Goal: Task Accomplishment & Management: Use online tool/utility

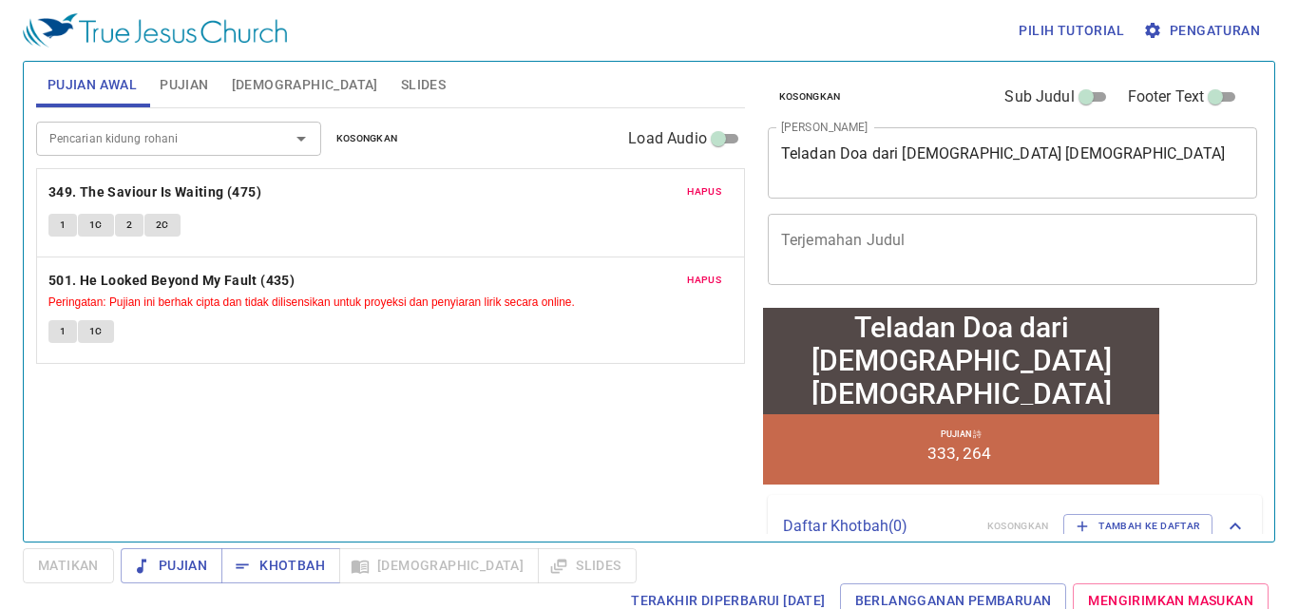
click at [709, 191] on span "Hapus" at bounding box center [704, 191] width 34 height 17
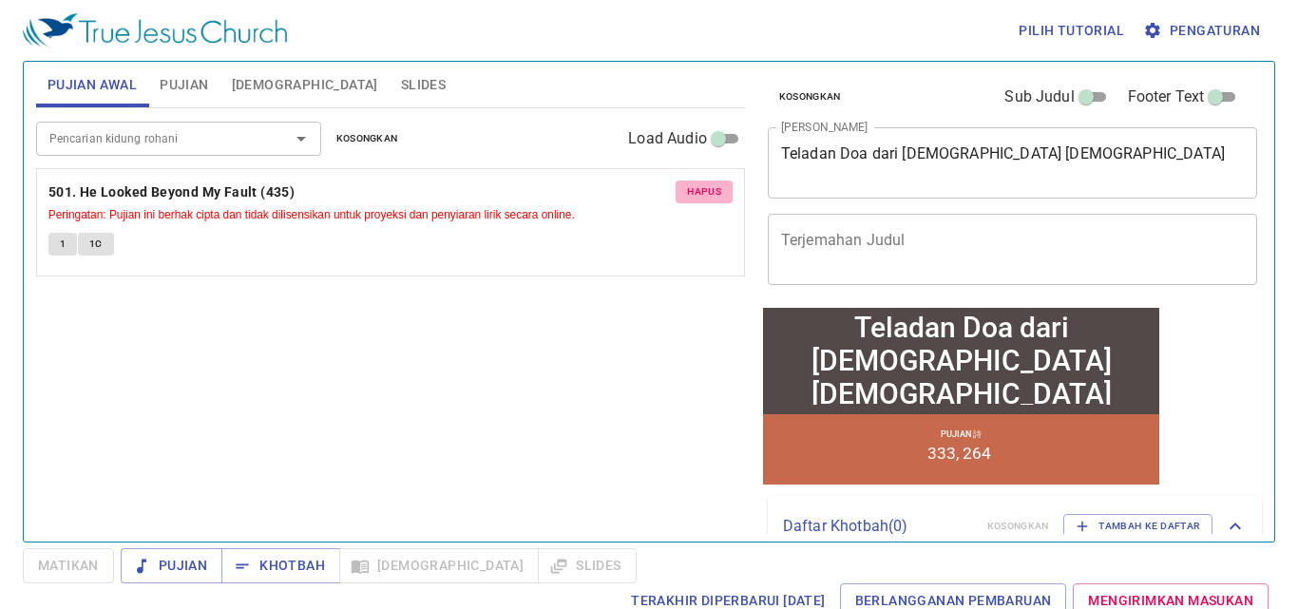
click at [704, 182] on button "Hapus" at bounding box center [704, 192] width 57 height 23
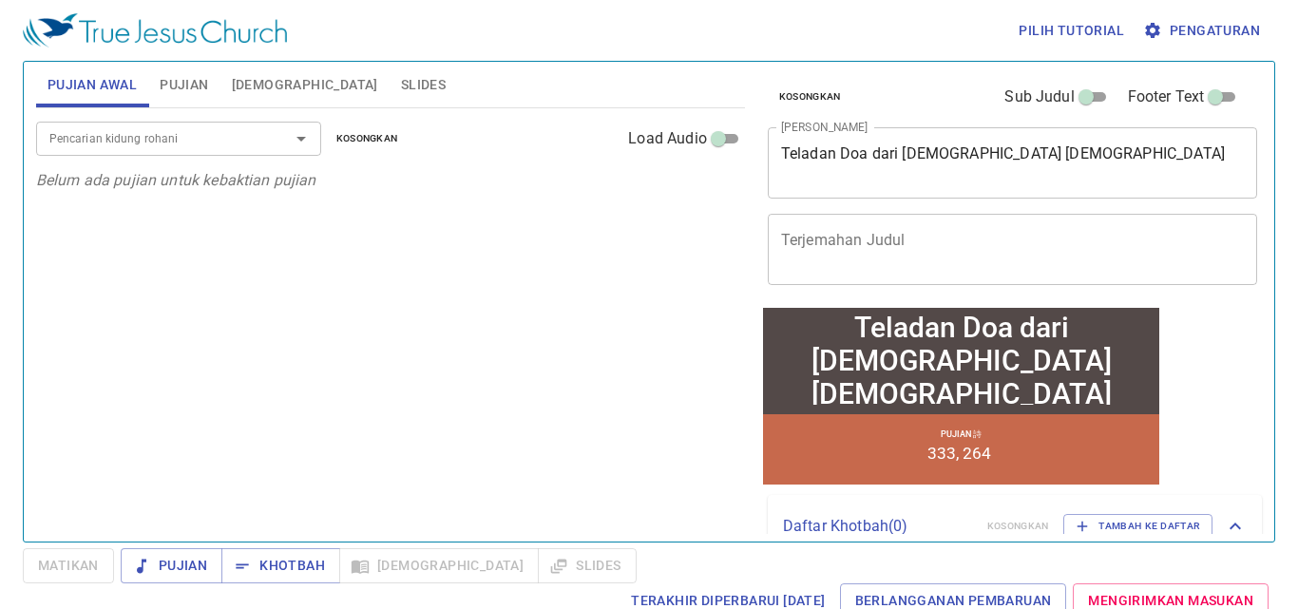
click at [196, 79] on span "Pujian" at bounding box center [184, 85] width 48 height 24
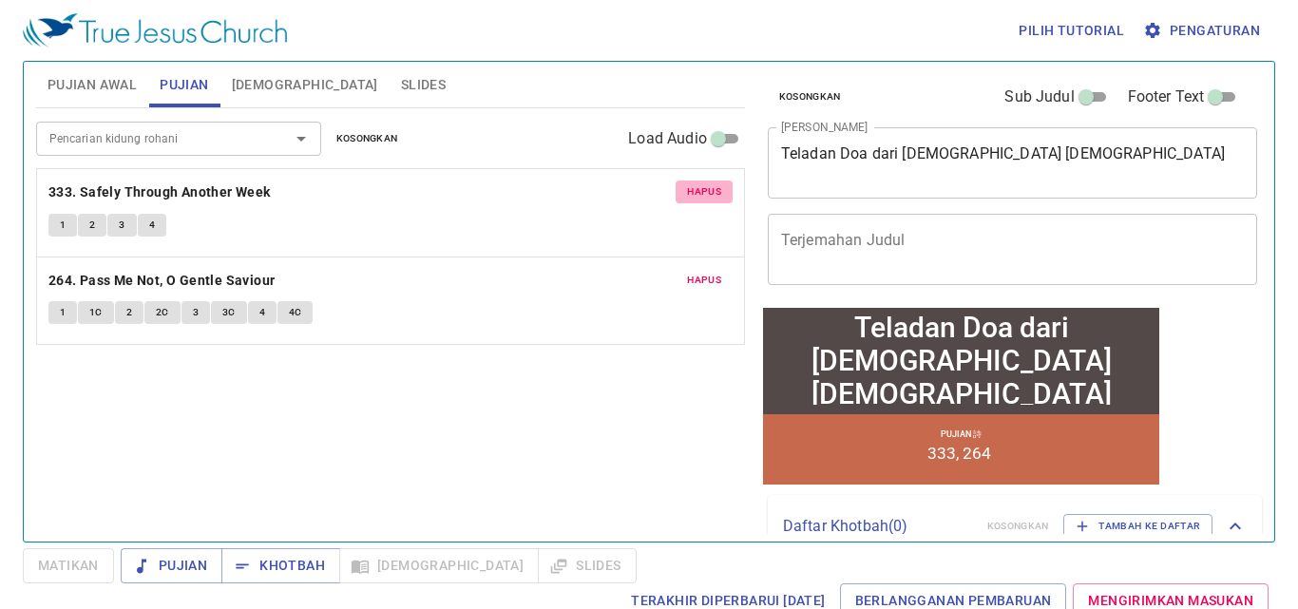
click at [710, 187] on span "Hapus" at bounding box center [704, 191] width 34 height 17
click at [710, 272] on span "Hapus" at bounding box center [704, 280] width 34 height 17
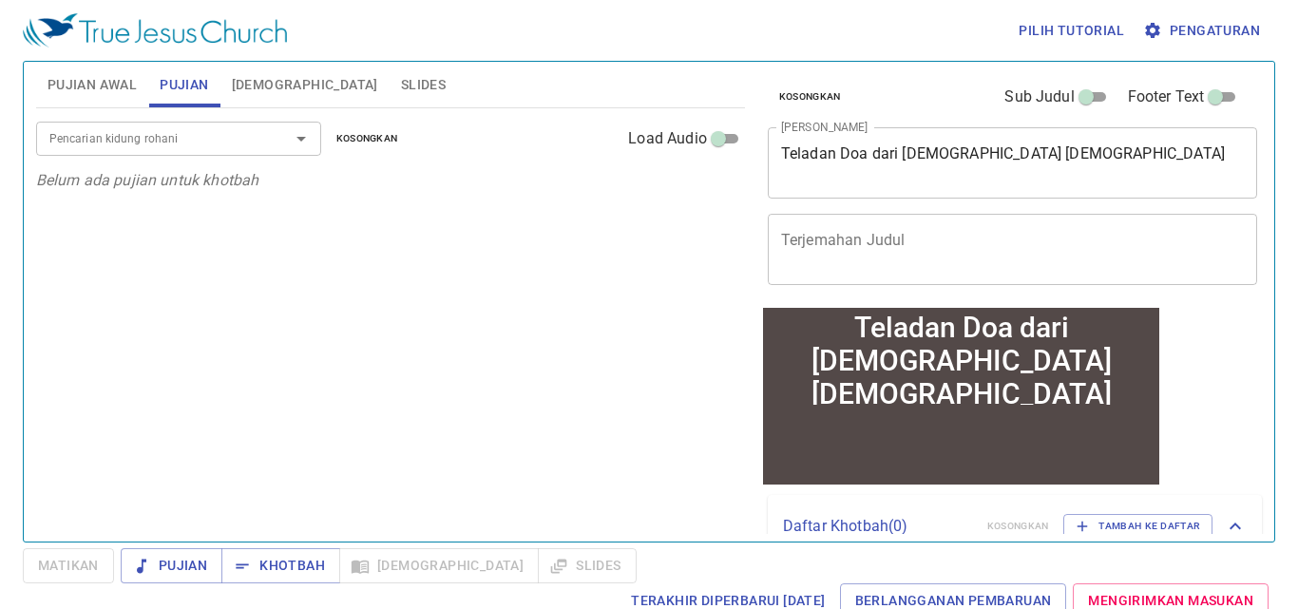
click at [84, 84] on span "Pujian Awal" at bounding box center [92, 85] width 89 height 24
click at [90, 140] on input "Pencarian kidung rohani" at bounding box center [151, 138] width 218 height 22
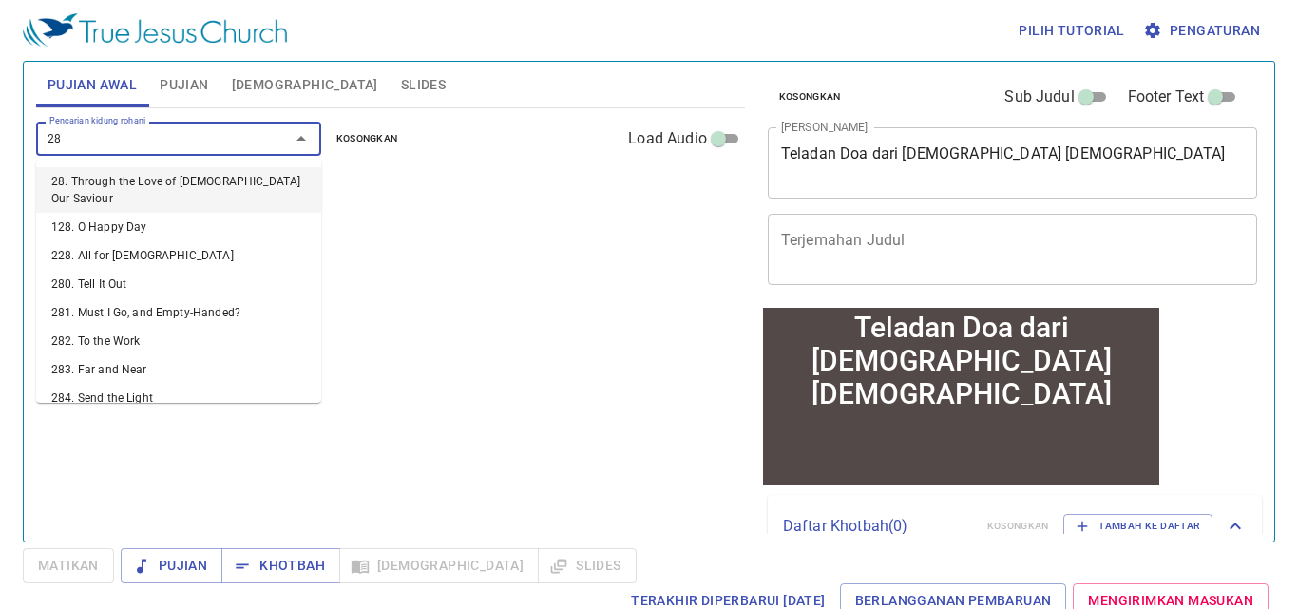
type input "284"
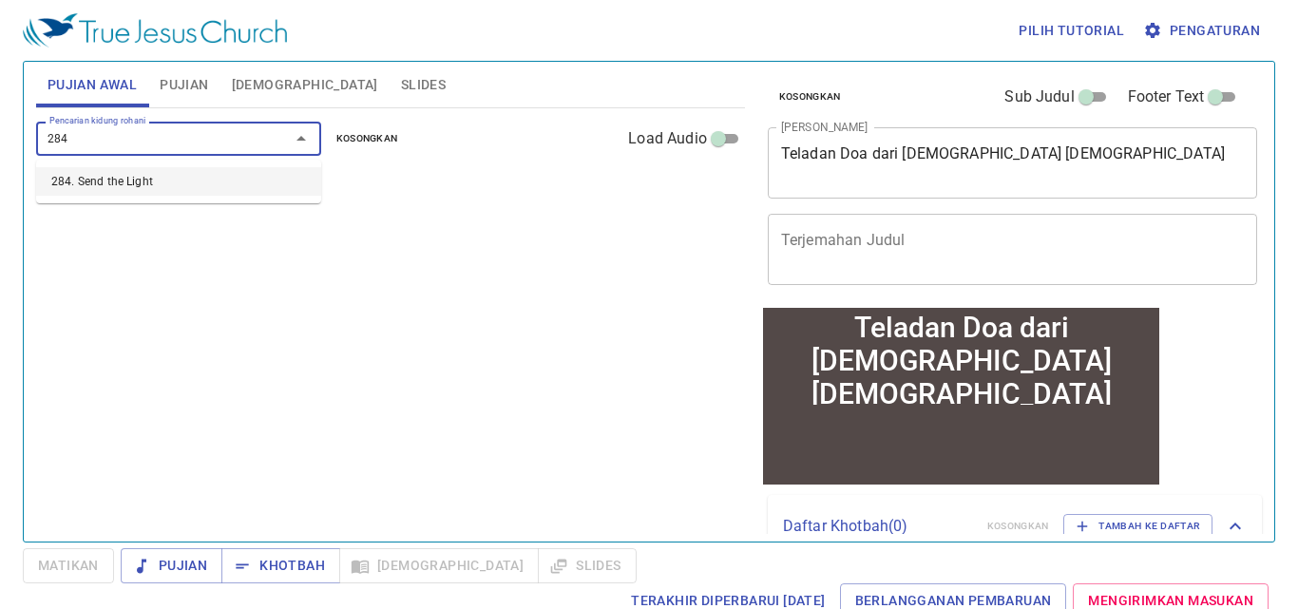
click at [126, 169] on li "284. Send the Light" at bounding box center [178, 181] width 285 height 29
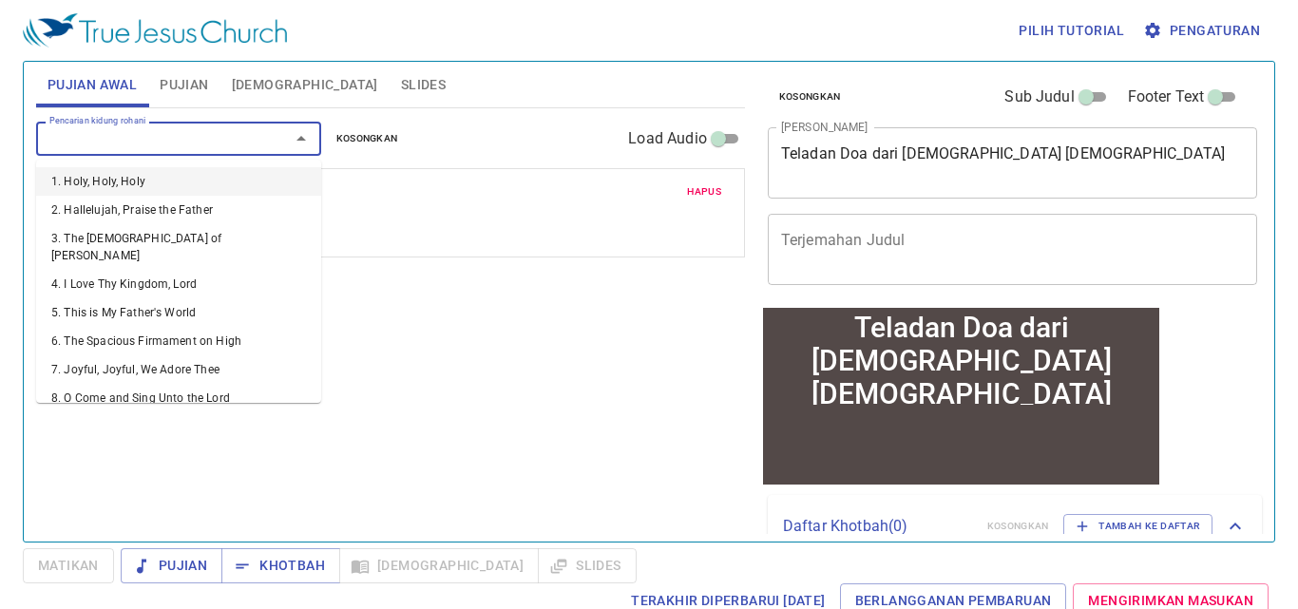
click at [166, 133] on input "Pencarian kidung rohani" at bounding box center [151, 138] width 218 height 22
type input "17"
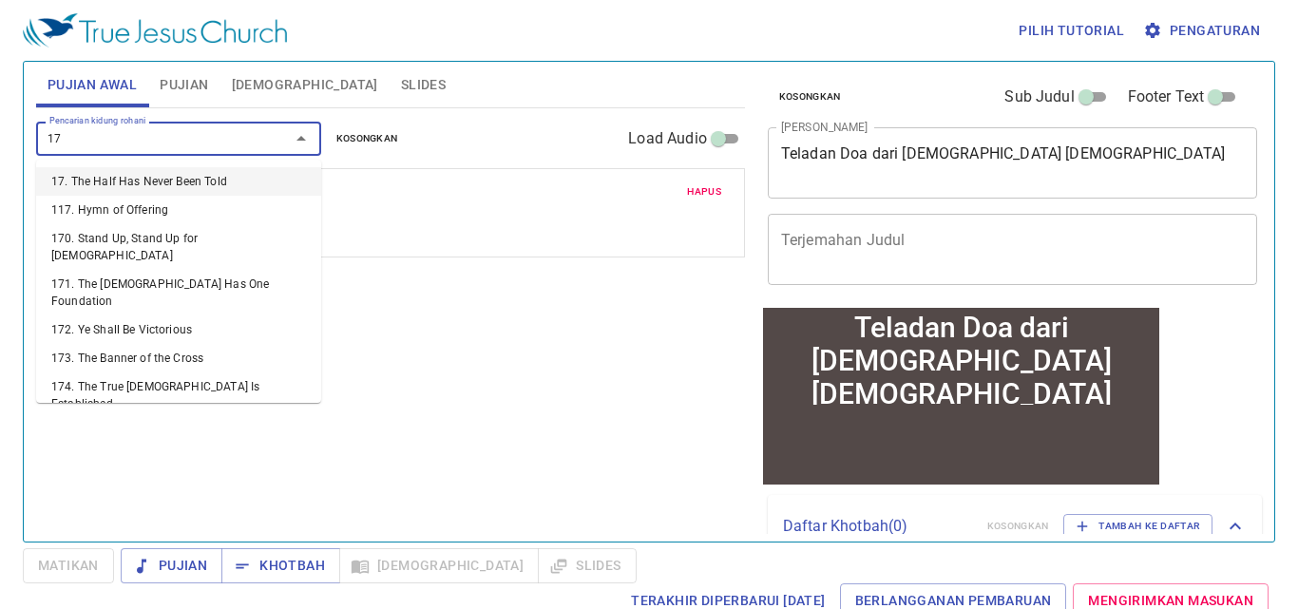
click at [183, 180] on li "17. The Half Has Never Been Told" at bounding box center [178, 181] width 285 height 29
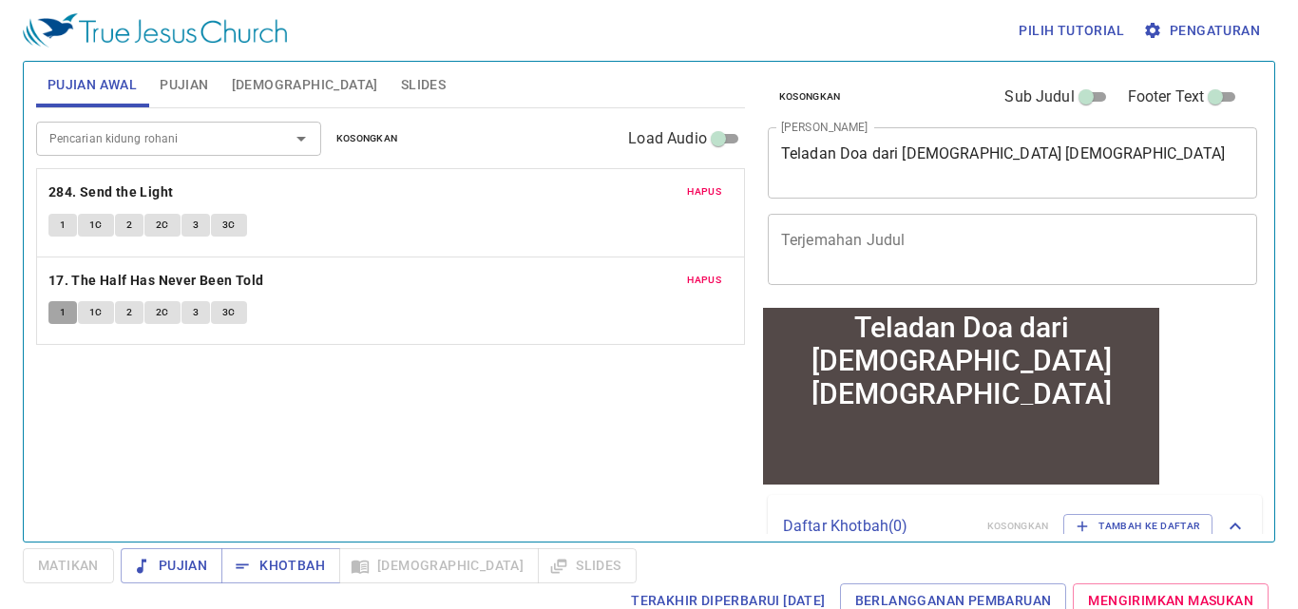
click at [65, 314] on span "1" at bounding box center [63, 312] width 6 height 17
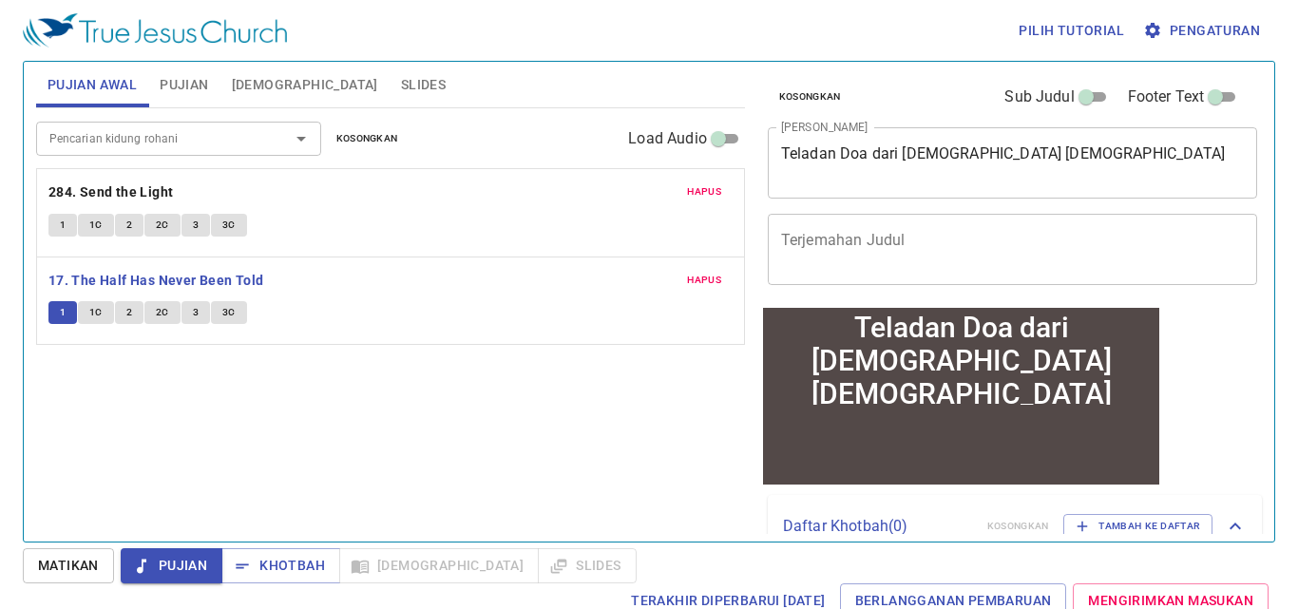
click at [52, 220] on button "1" at bounding box center [62, 225] width 29 height 23
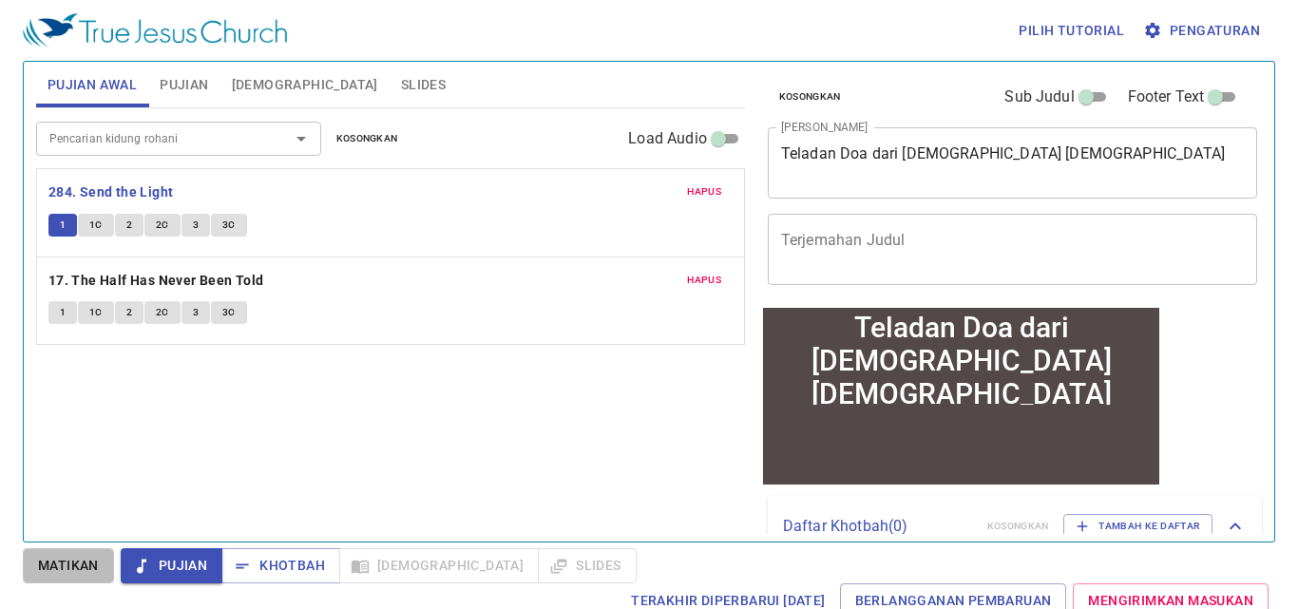
click at [73, 564] on span "Matikan" at bounding box center [68, 566] width 61 height 24
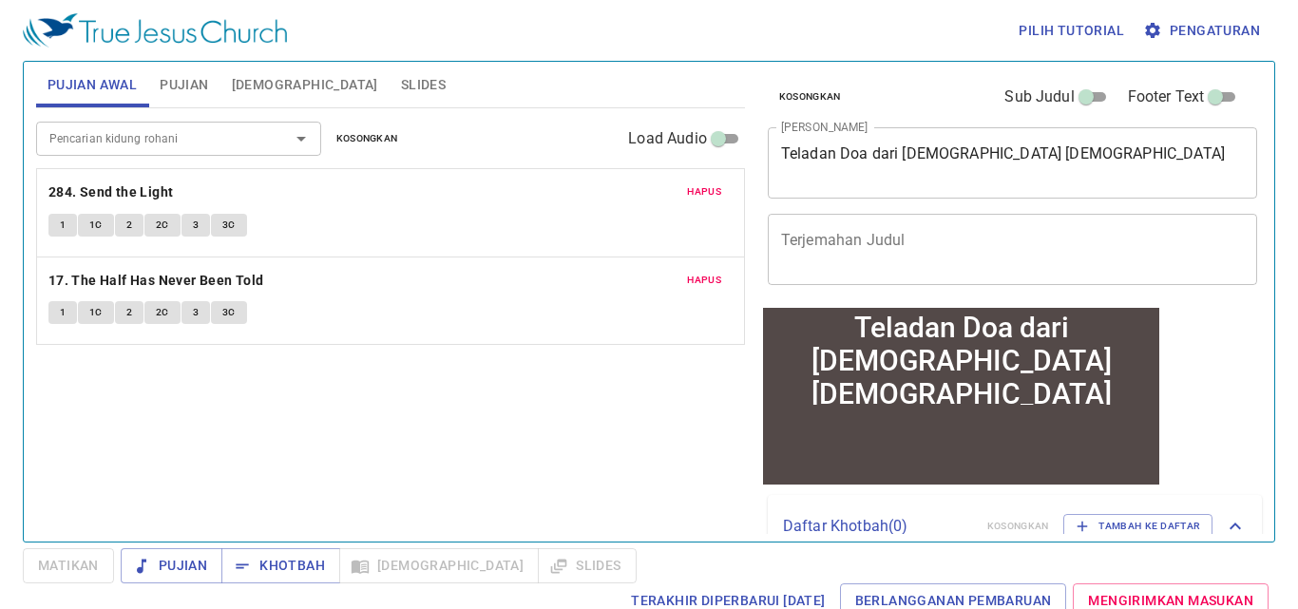
click at [65, 214] on button "1" at bounding box center [62, 225] width 29 height 23
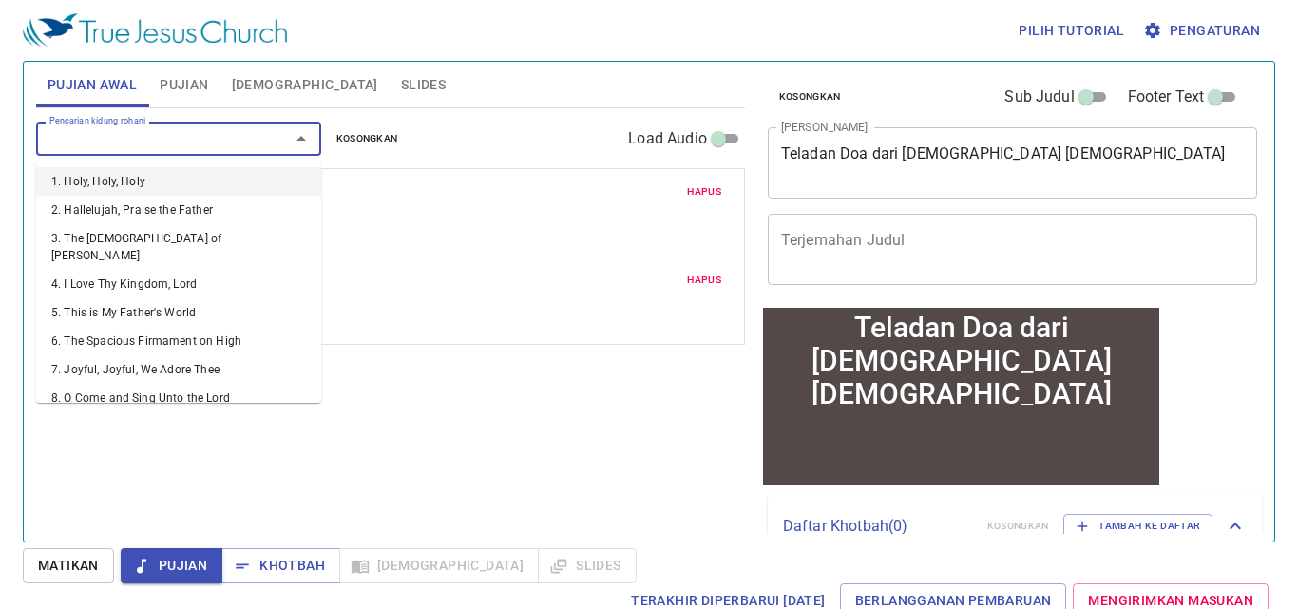
click at [78, 141] on input "Pencarian kidung rohani" at bounding box center [151, 138] width 218 height 22
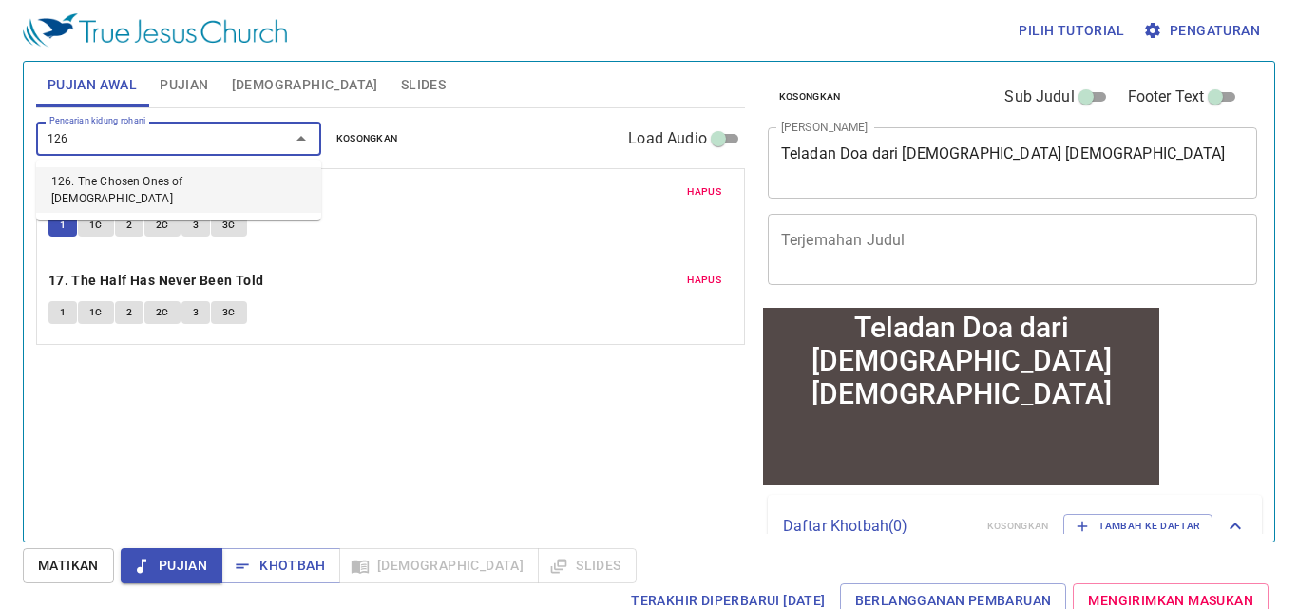
click at [123, 182] on li "126. The Chosen Ones of [DEMOGRAPHIC_DATA]" at bounding box center [178, 190] width 285 height 46
type input "126. The Chosen Ones of [DEMOGRAPHIC_DATA]"
click at [123, 182] on b "284. Send the Light" at bounding box center [110, 193] width 125 height 24
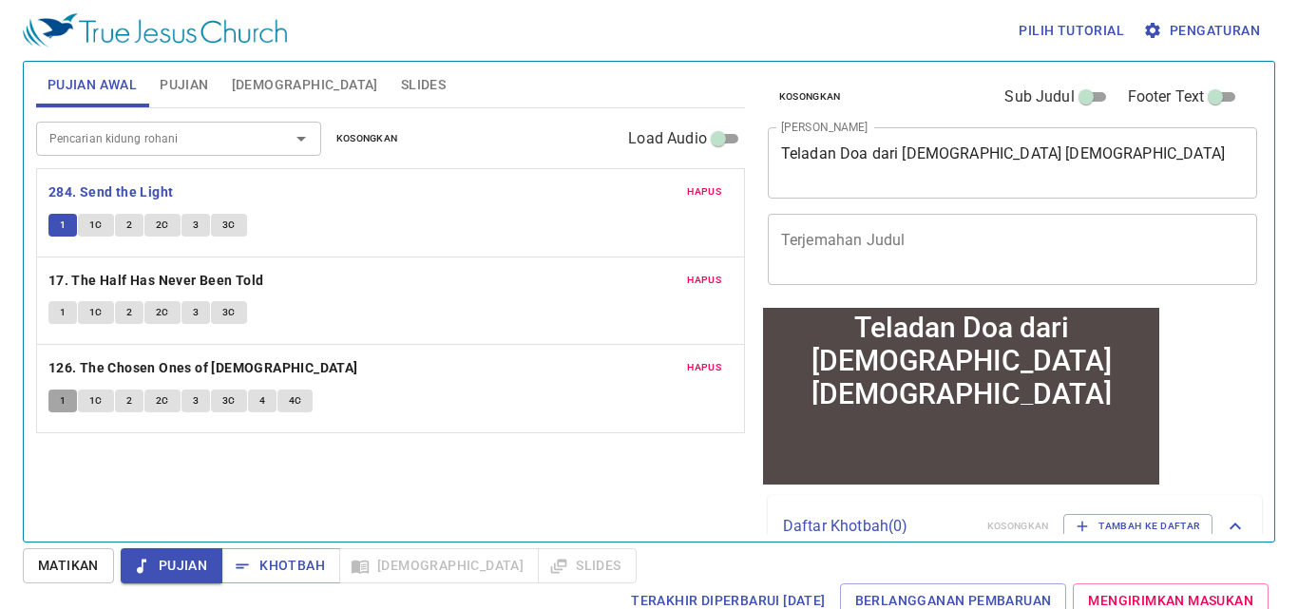
click at [61, 403] on span "1" at bounding box center [63, 400] width 6 height 17
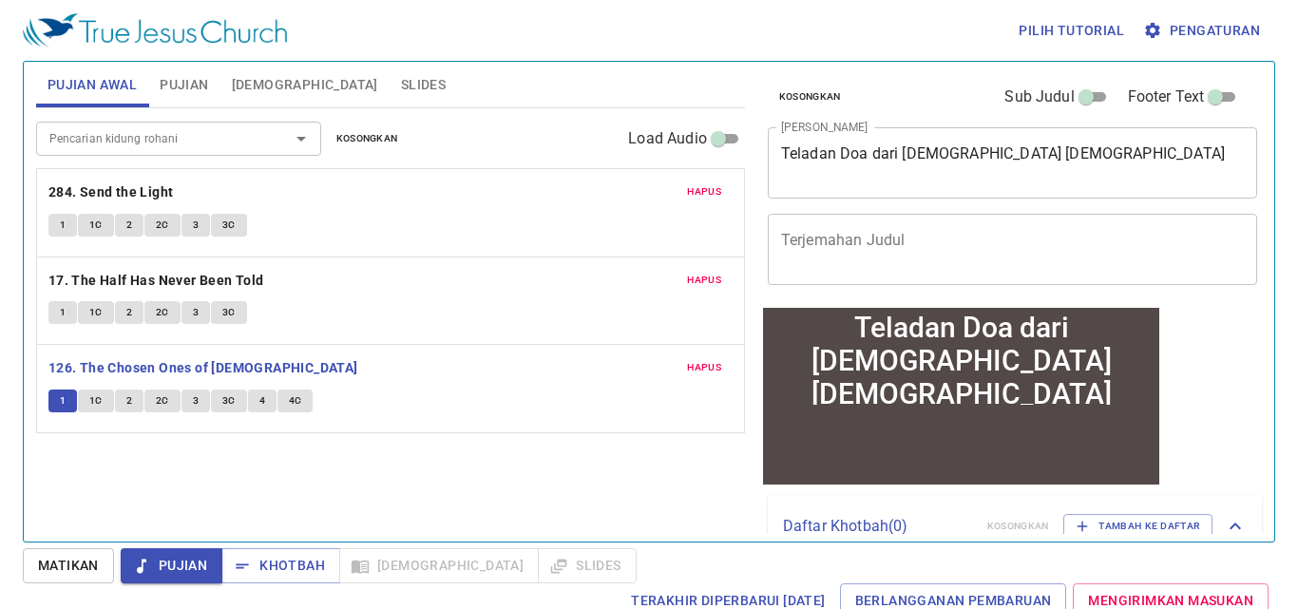
click at [47, 576] on span "Matikan" at bounding box center [68, 566] width 61 height 24
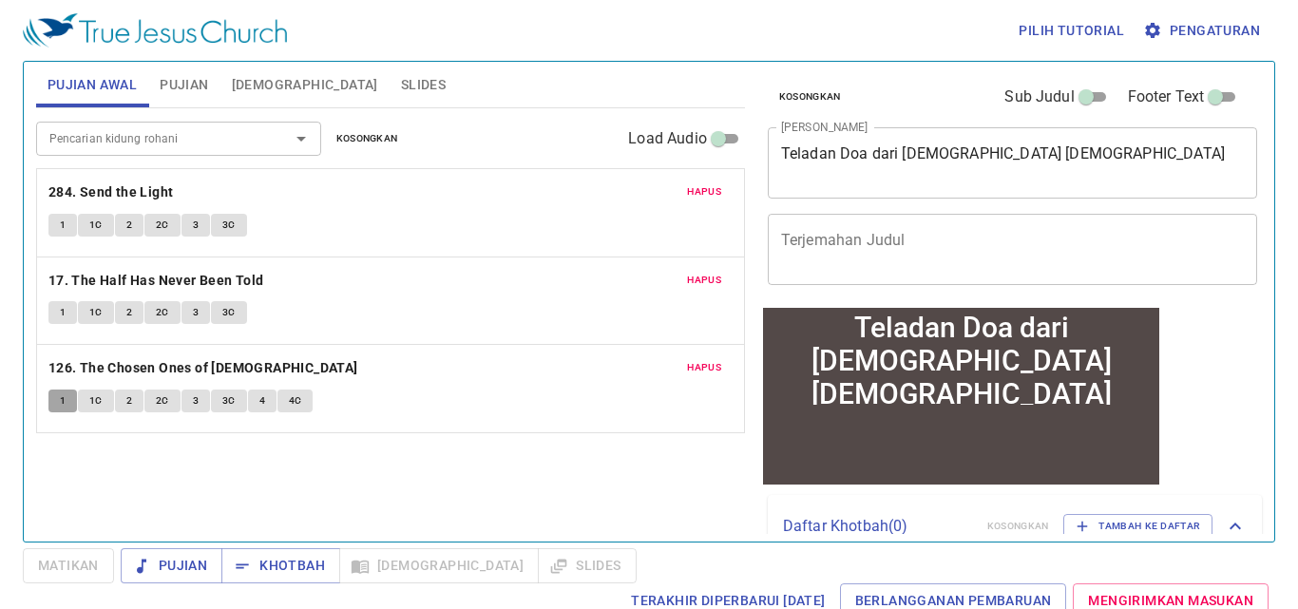
click at [55, 397] on button "1" at bounding box center [62, 401] width 29 height 23
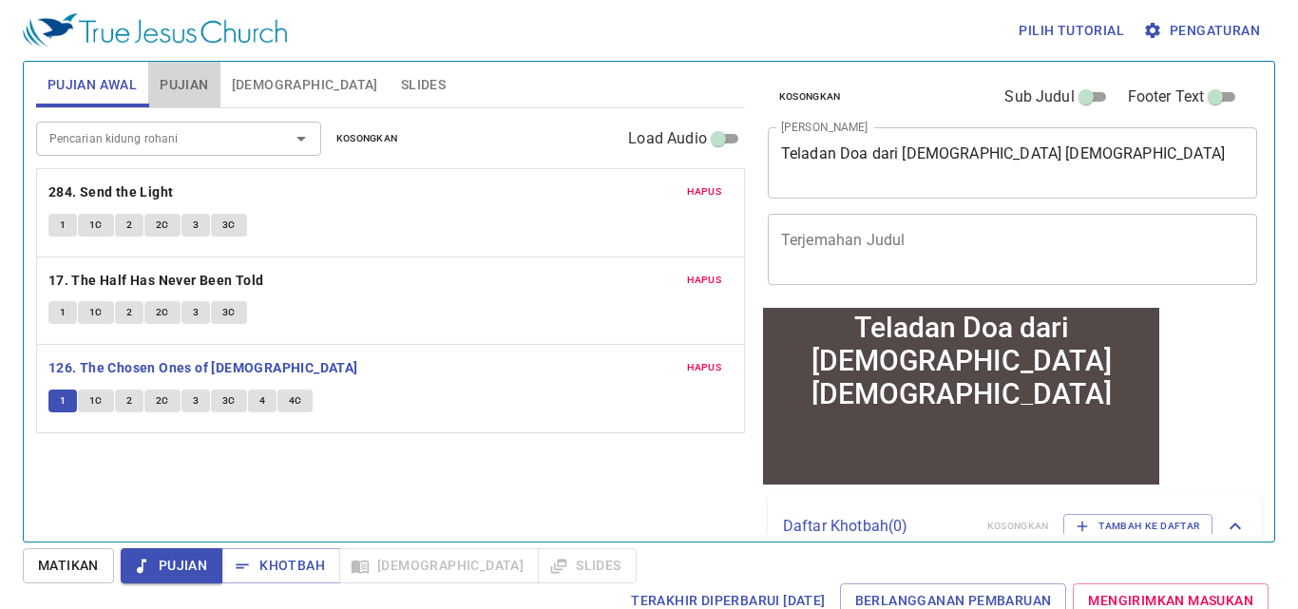
click at [192, 89] on span "Pujian" at bounding box center [184, 85] width 48 height 24
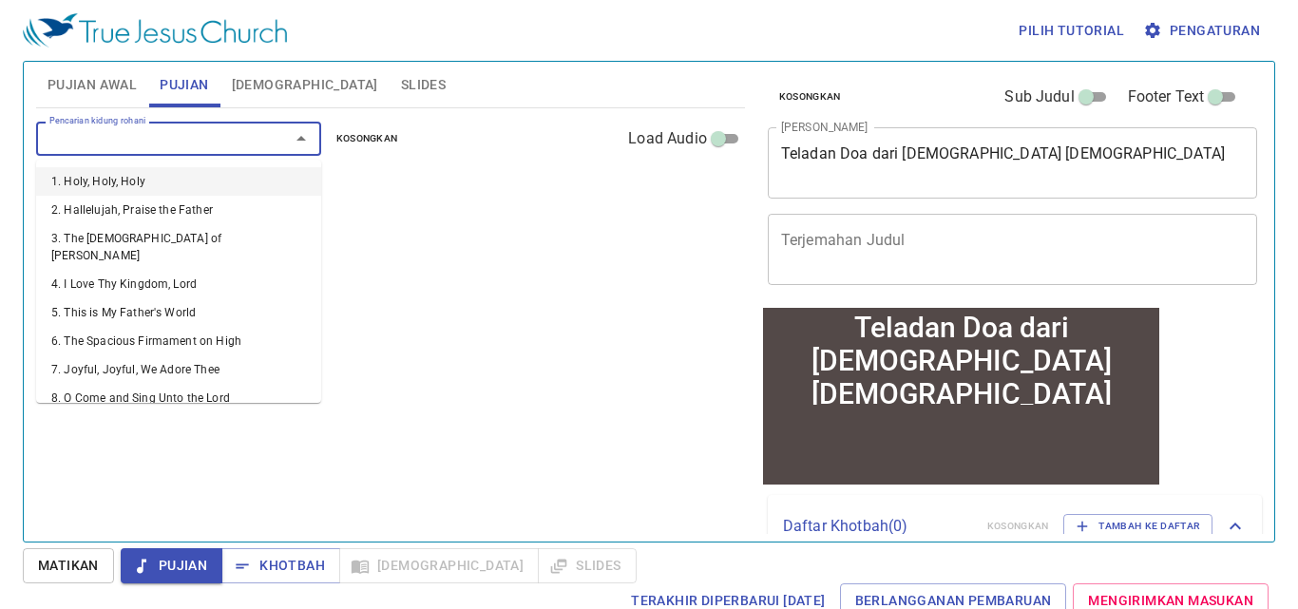
click at [142, 130] on input "Pencarian kidung rohani" at bounding box center [151, 138] width 218 height 22
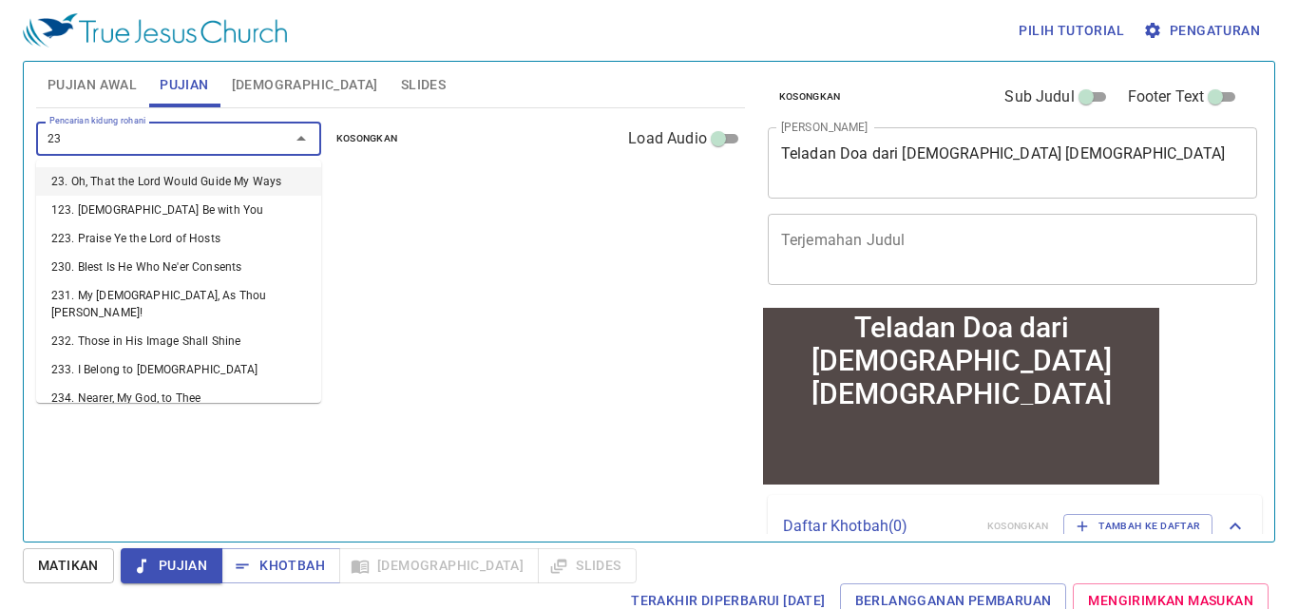
type input "236"
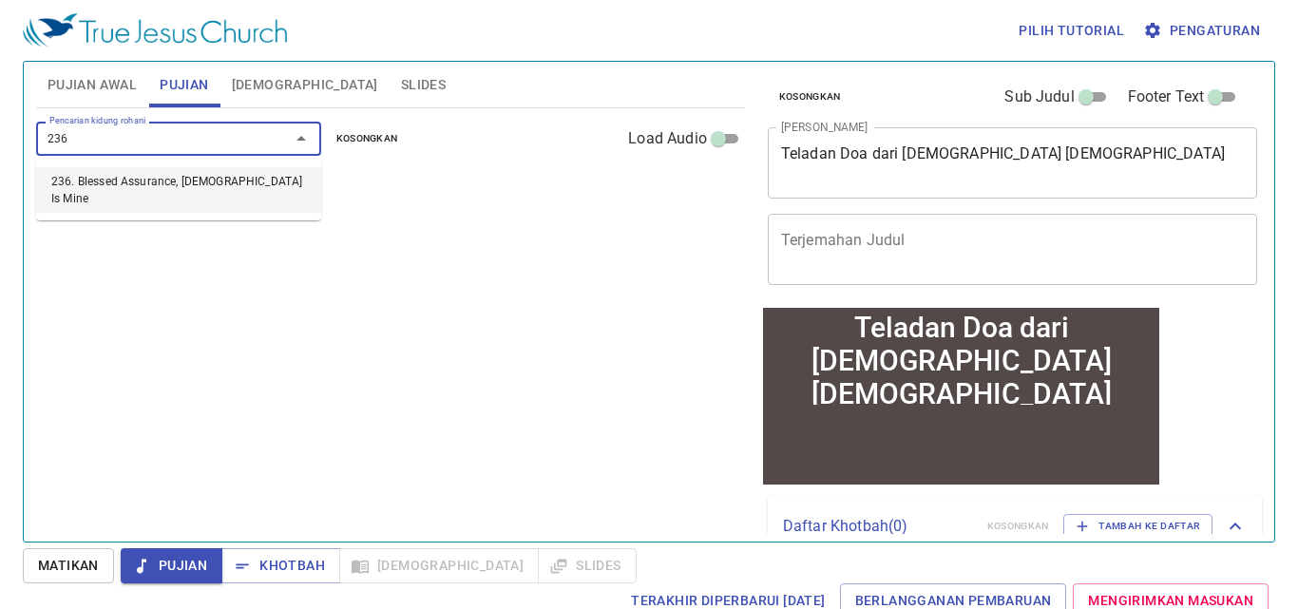
click at [111, 184] on li "236. Blessed Assurance, Jesus Is Mine" at bounding box center [178, 190] width 285 height 46
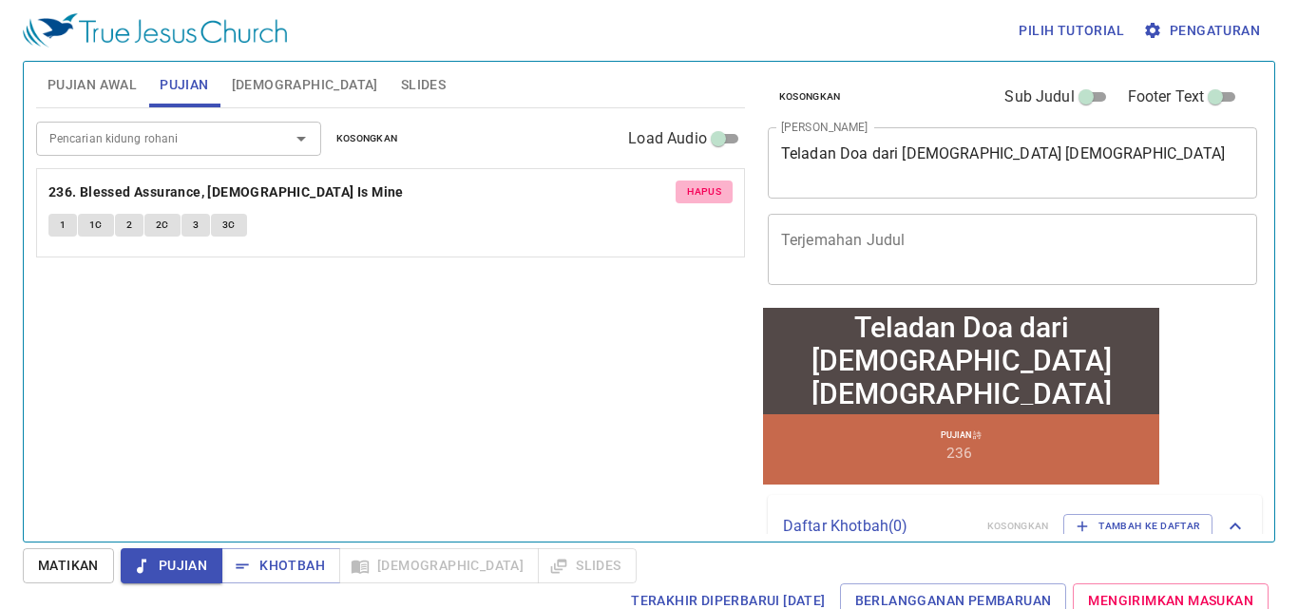
click at [689, 188] on span "Hapus" at bounding box center [704, 191] width 34 height 17
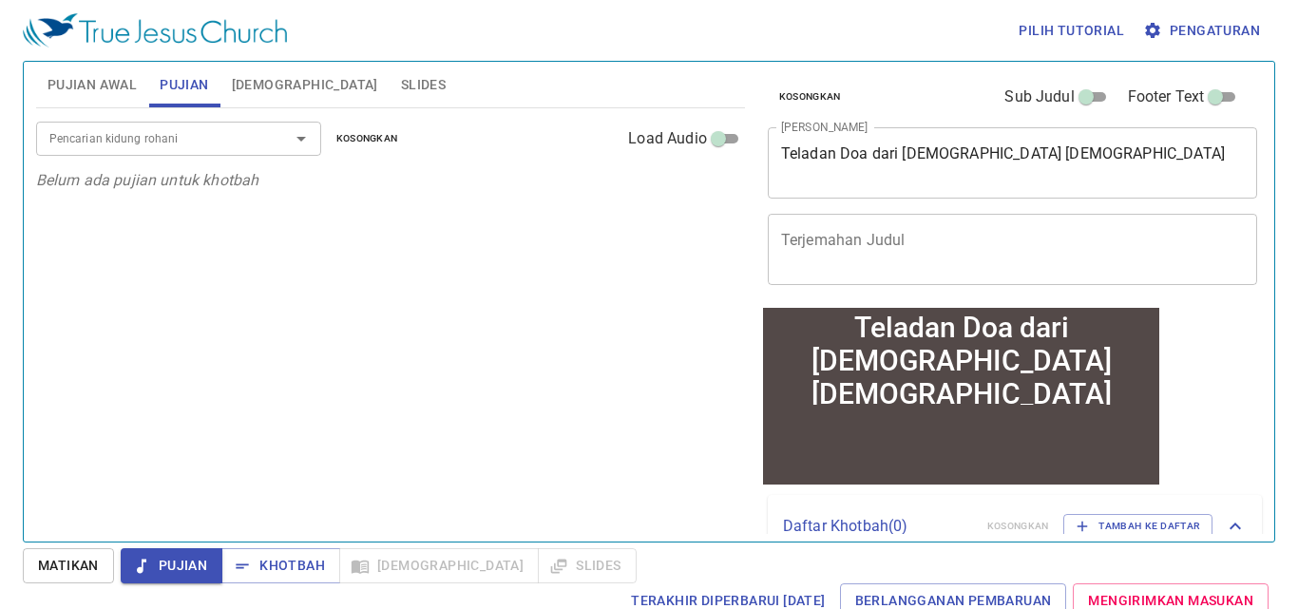
click at [174, 136] on input "Pencarian kidung rohani" at bounding box center [151, 138] width 218 height 22
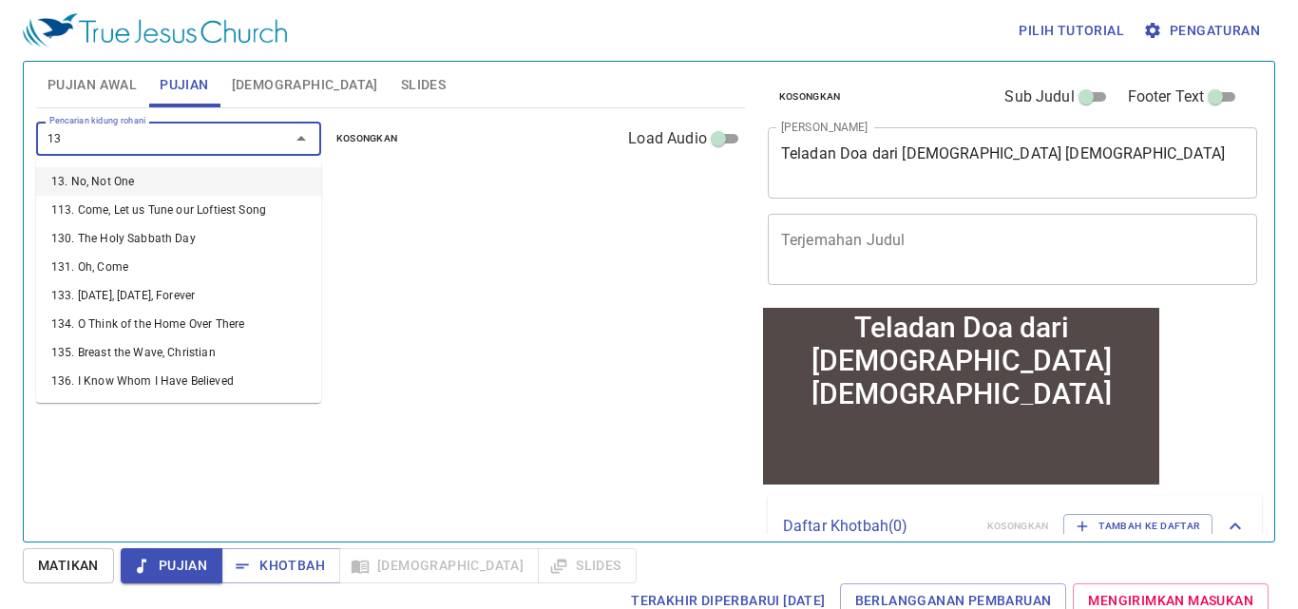
type input "136"
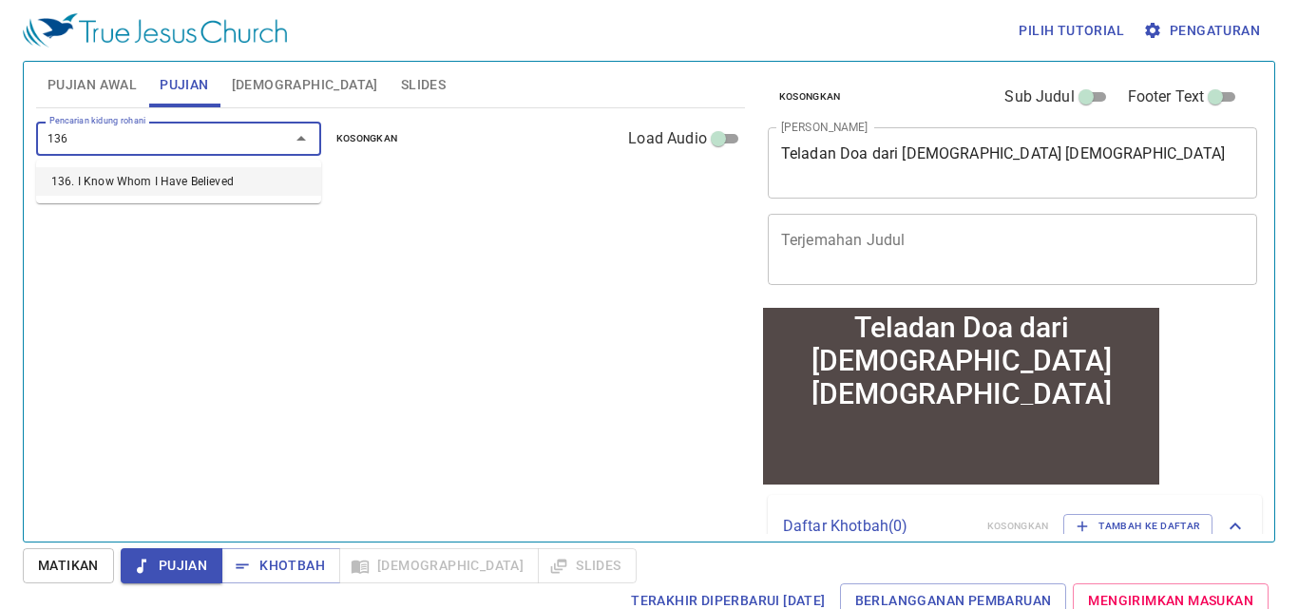
click at [172, 190] on li "136. I Know Whom I Have Believed" at bounding box center [178, 181] width 285 height 29
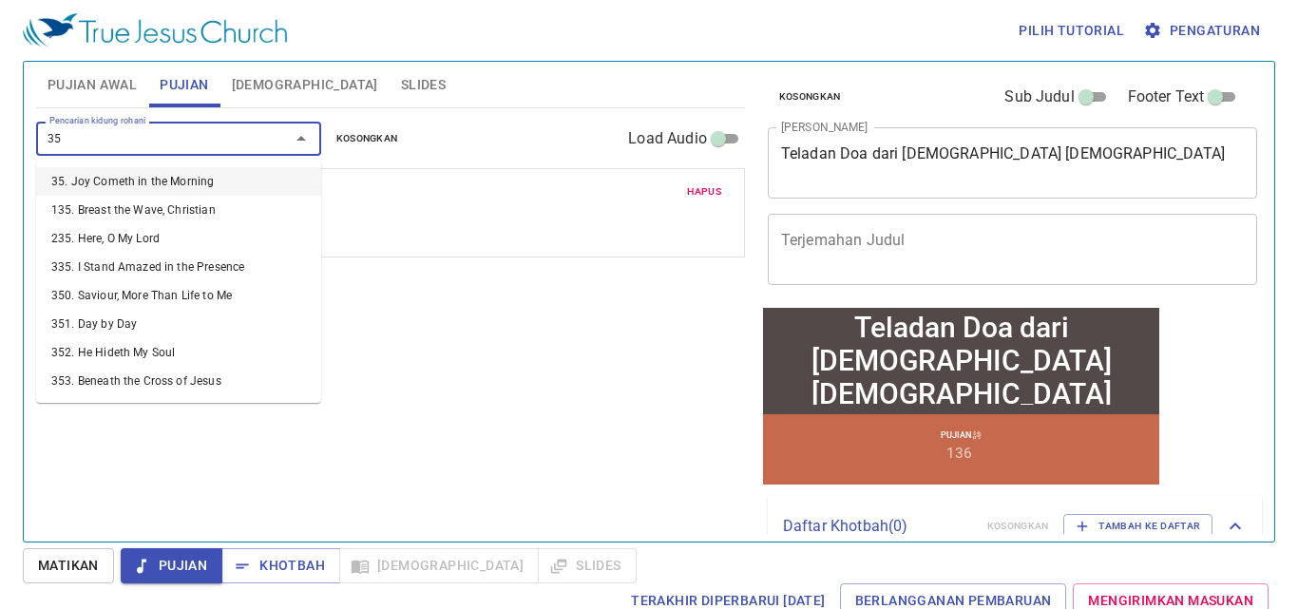
type input "352"
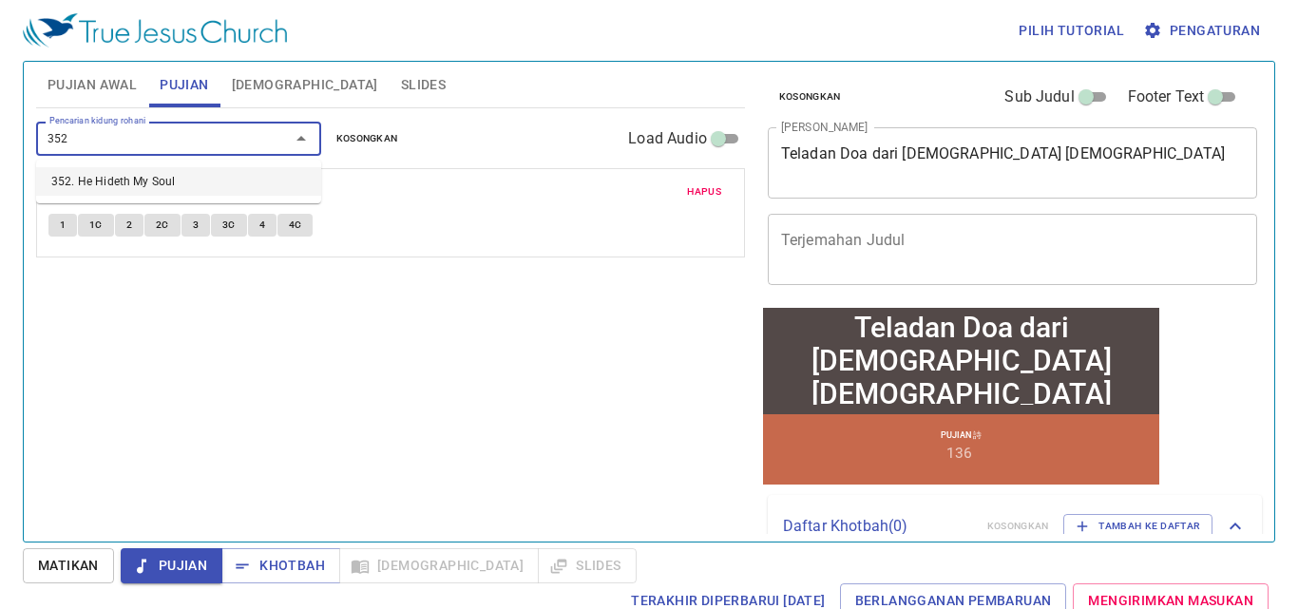
click at [159, 178] on li "352. He Hideth My Soul" at bounding box center [178, 181] width 285 height 29
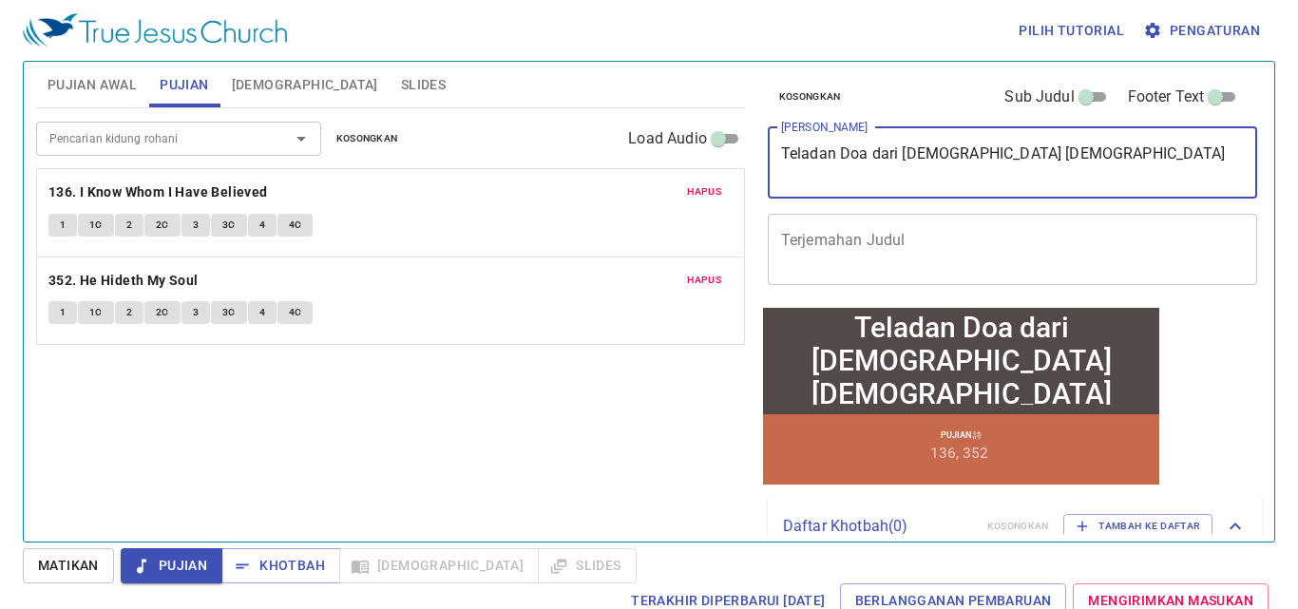
drag, startPoint x: 1067, startPoint y: 161, endPoint x: 767, endPoint y: 140, distance: 301.0
click at [768, 140] on div "Teladan Doa dari Tuhan Yesus x Judul Khotbah" at bounding box center [1013, 162] width 490 height 71
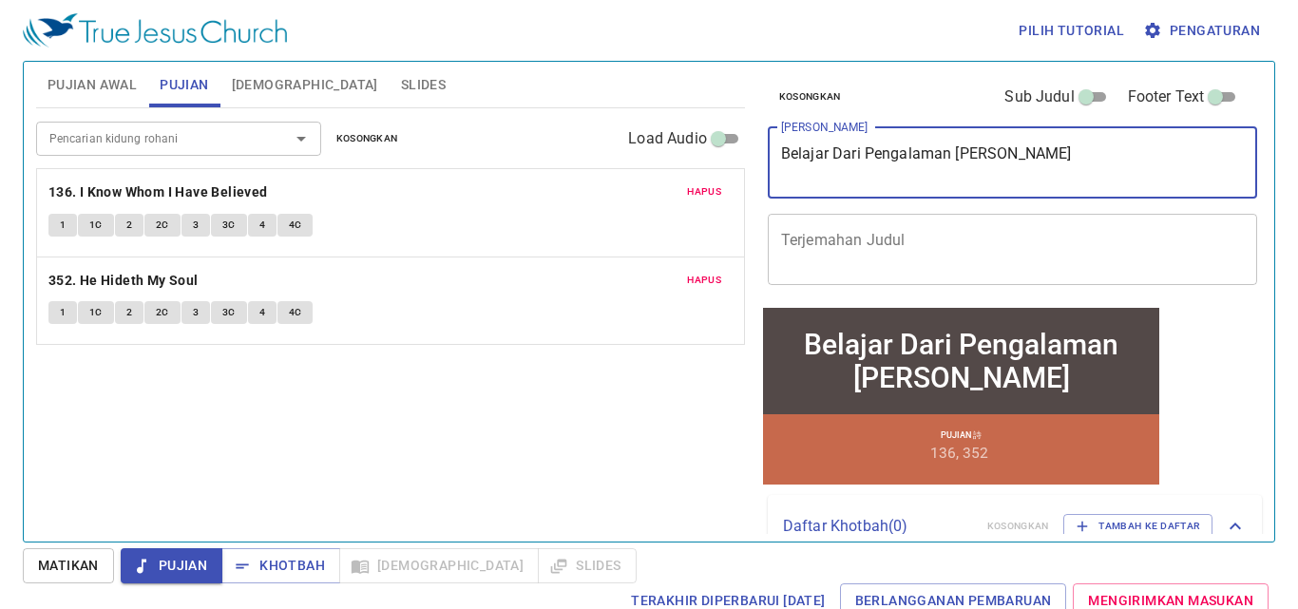
type textarea "Belajar Dari Pengalaman [PERSON_NAME]"
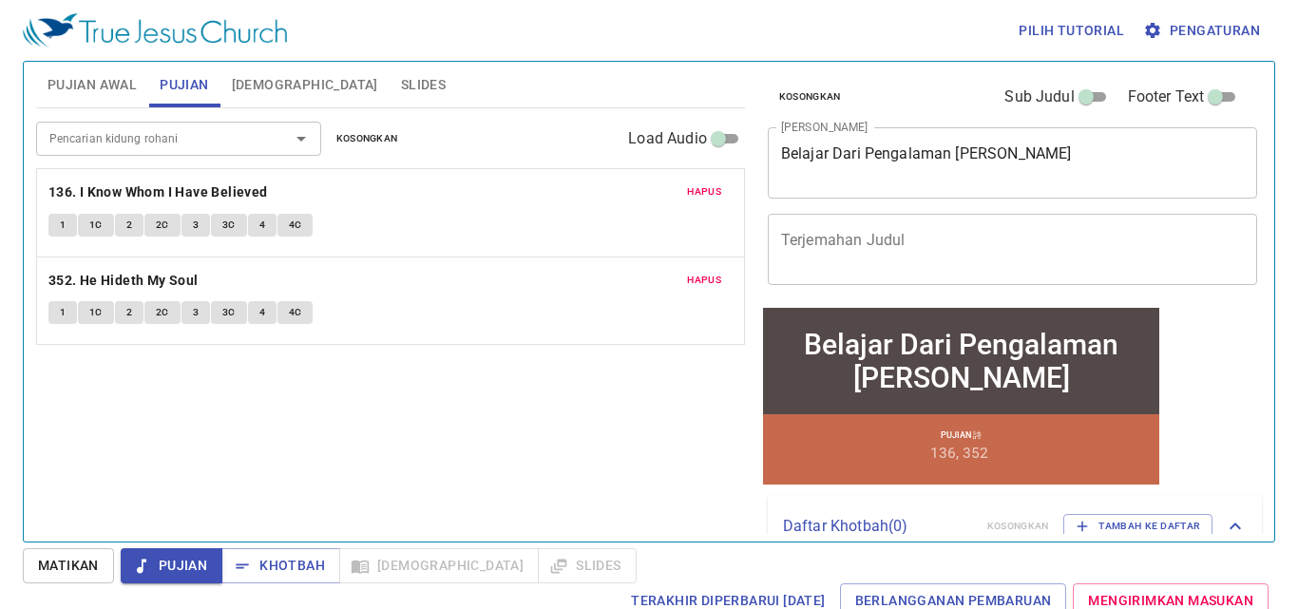
click at [617, 375] on div "Pencarian kidung rohani Pencarian kidung rohani Kosongkan Load Audio Hapus 136.…" at bounding box center [390, 316] width 709 height 417
click at [300, 568] on span "Khotbah" at bounding box center [281, 566] width 88 height 24
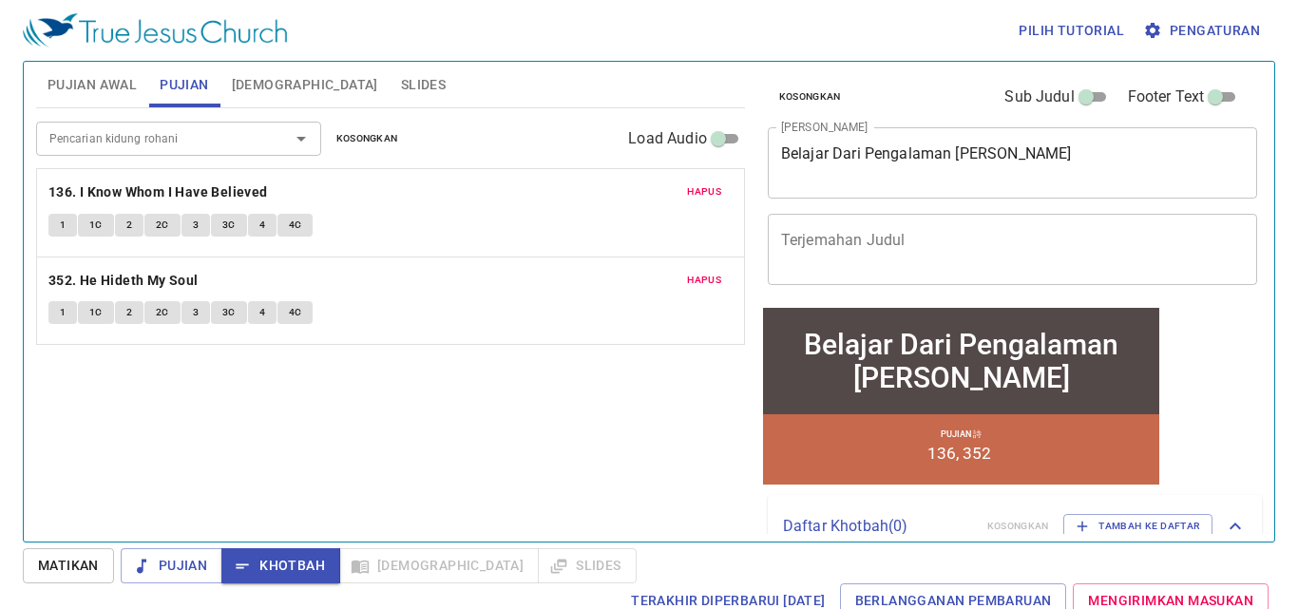
click at [53, 557] on span "Matikan" at bounding box center [68, 566] width 61 height 24
click at [277, 573] on span "Khotbah" at bounding box center [281, 566] width 88 height 24
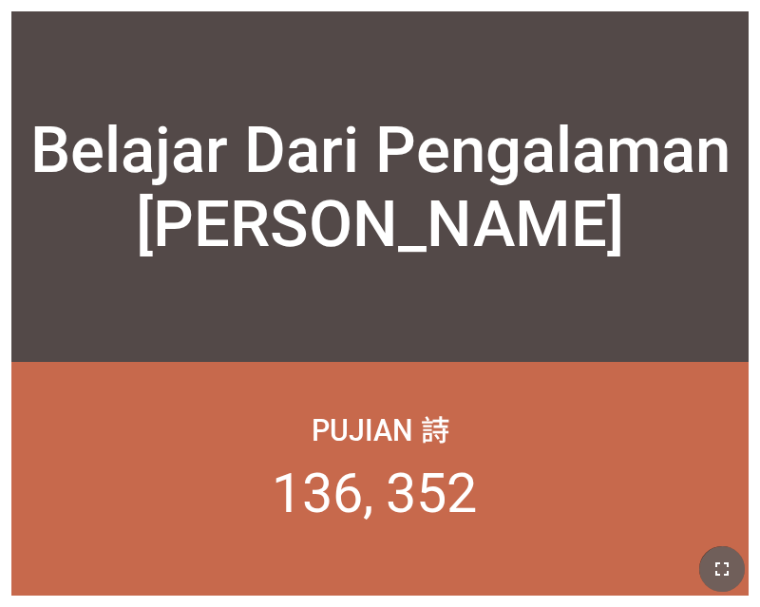
click at [722, 554] on button "button" at bounding box center [722, 569] width 46 height 46
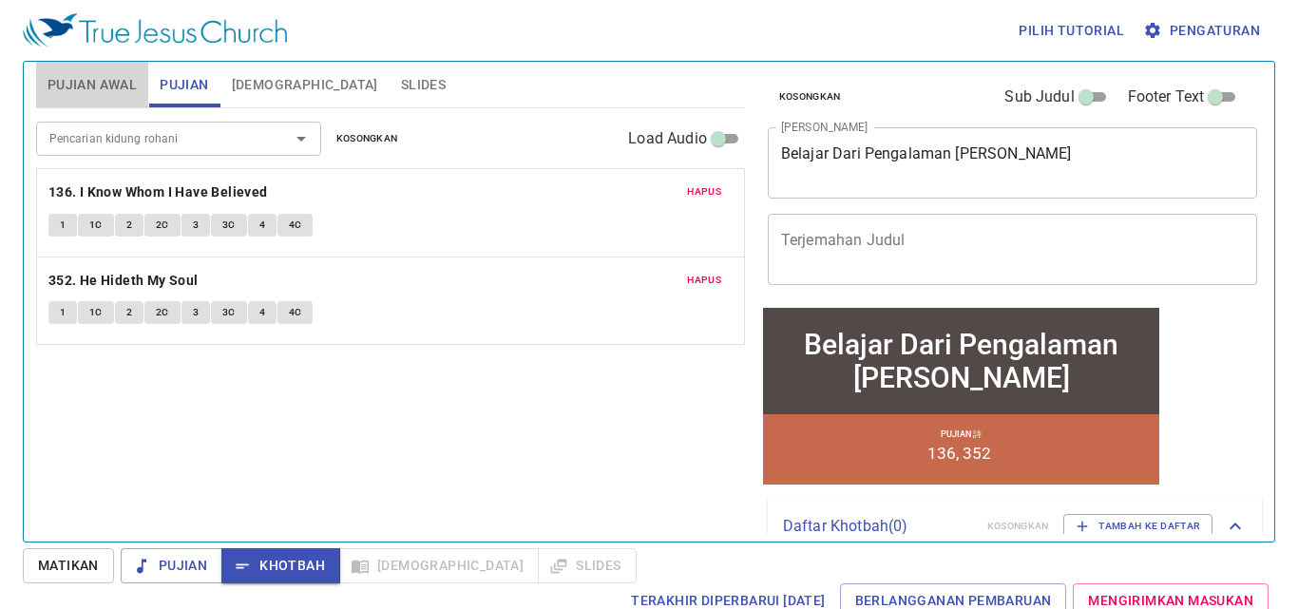
click at [98, 75] on span "Pujian Awal" at bounding box center [92, 85] width 89 height 24
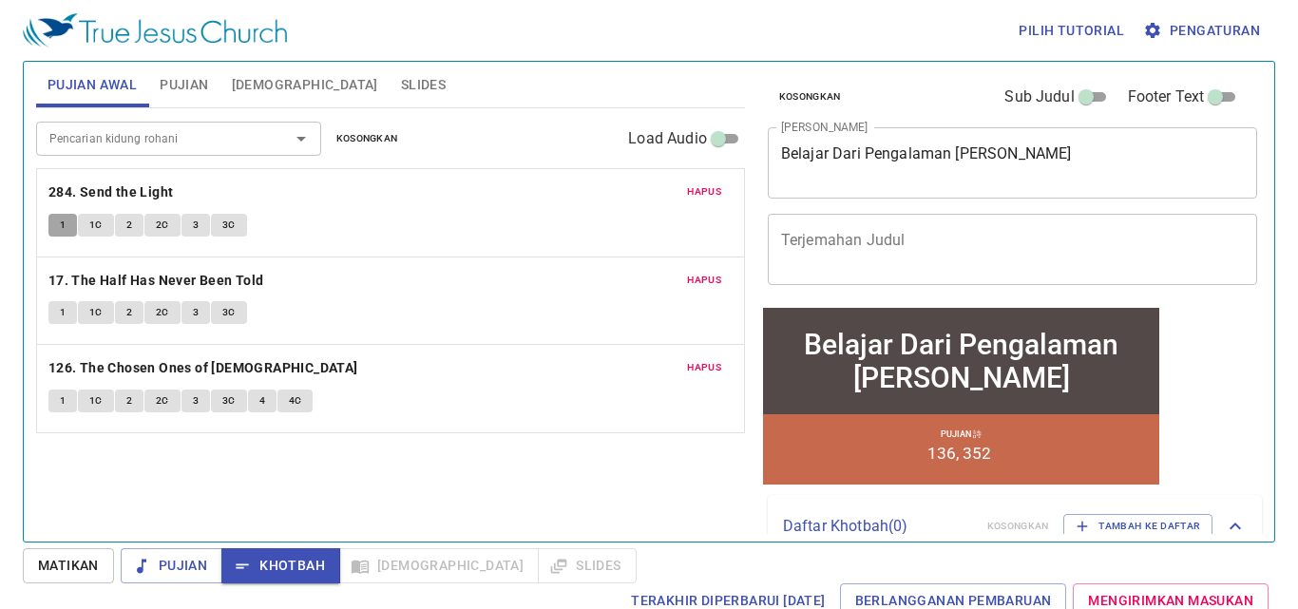
click at [71, 224] on button "1" at bounding box center [62, 225] width 29 height 23
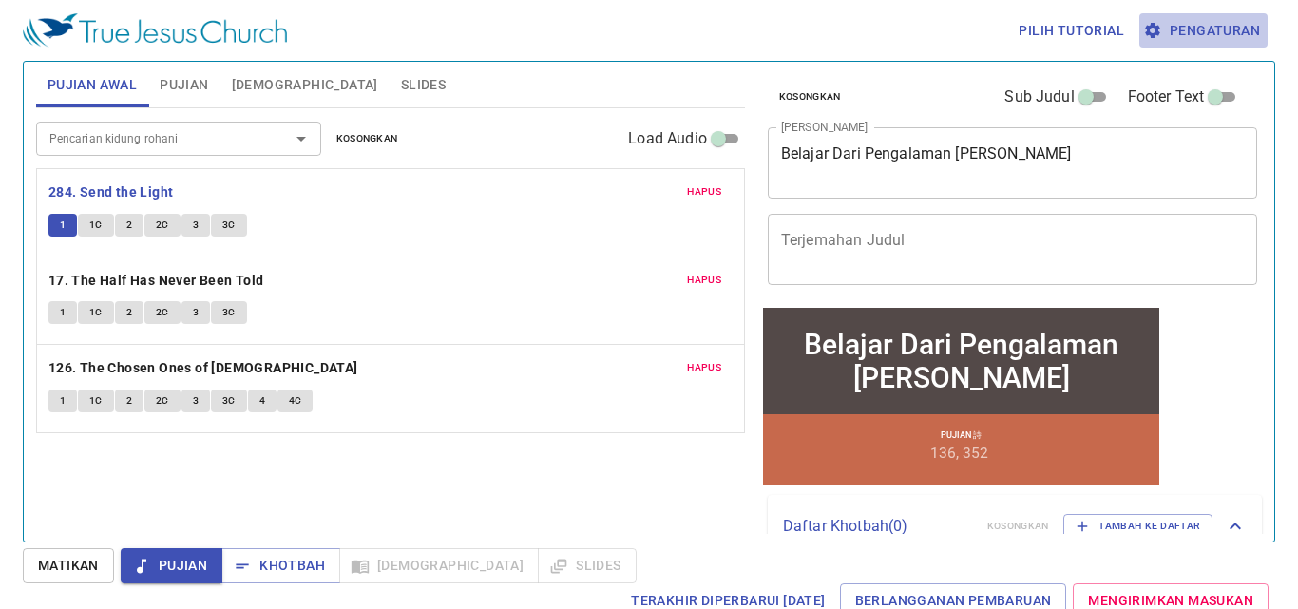
click at [1238, 25] on span "Pengaturan" at bounding box center [1203, 31] width 113 height 24
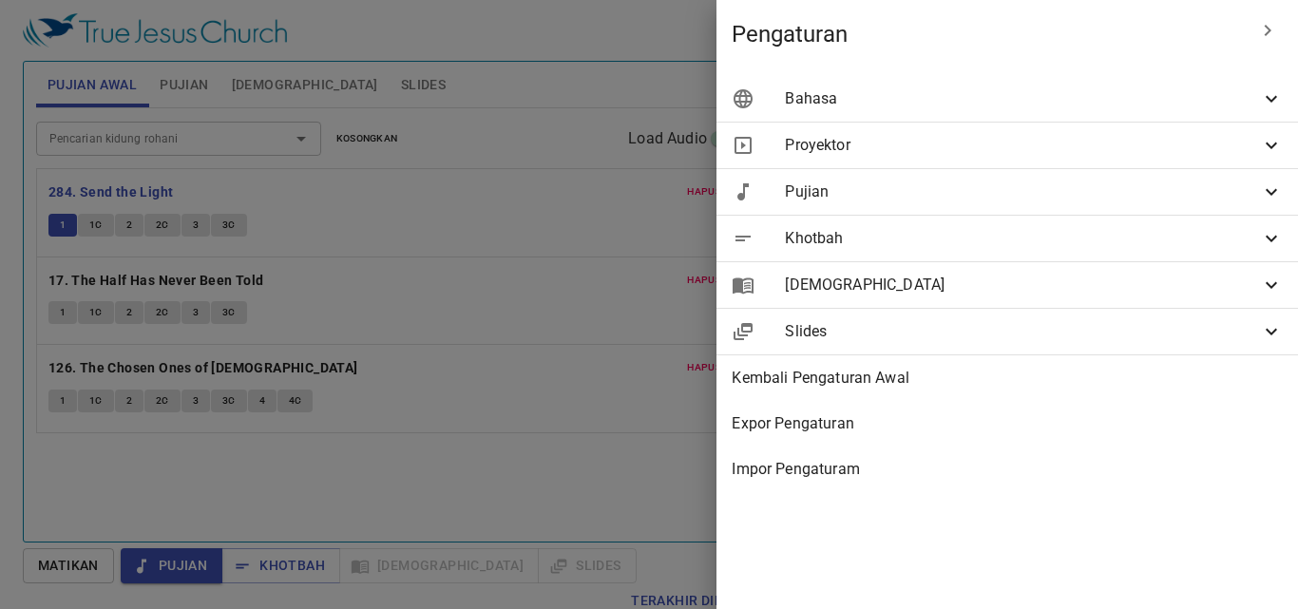
click at [898, 92] on span "Bahasa" at bounding box center [1022, 98] width 475 height 23
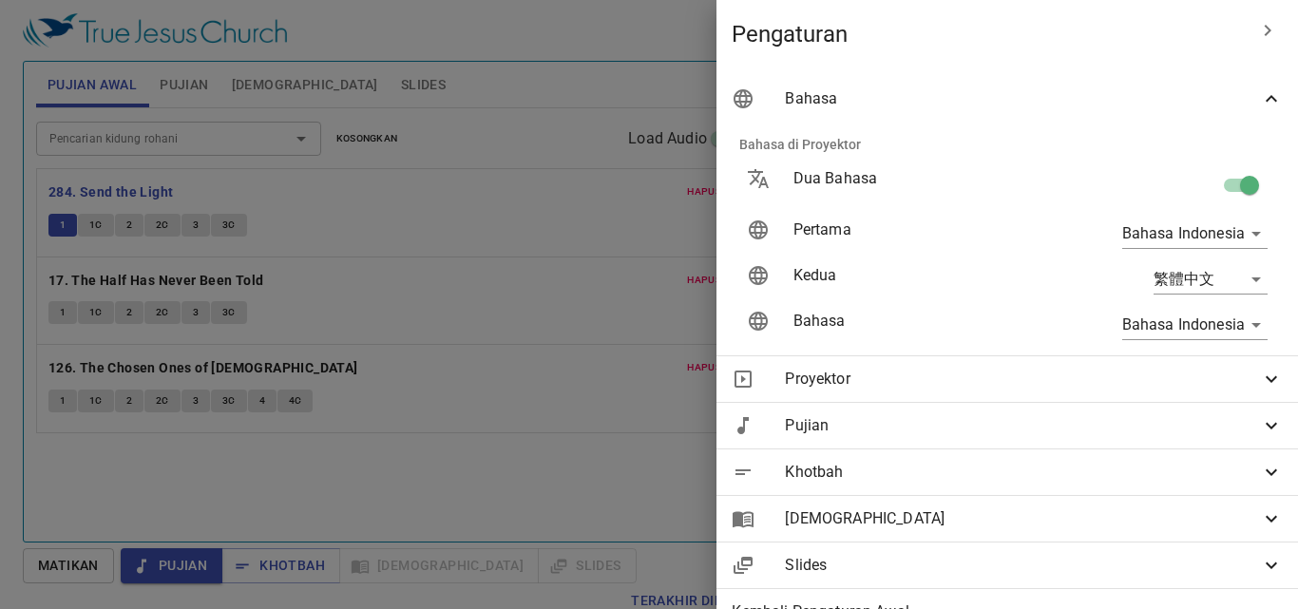
click at [1234, 191] on input "checkbox" at bounding box center [1249, 189] width 108 height 36
checkbox input "false"
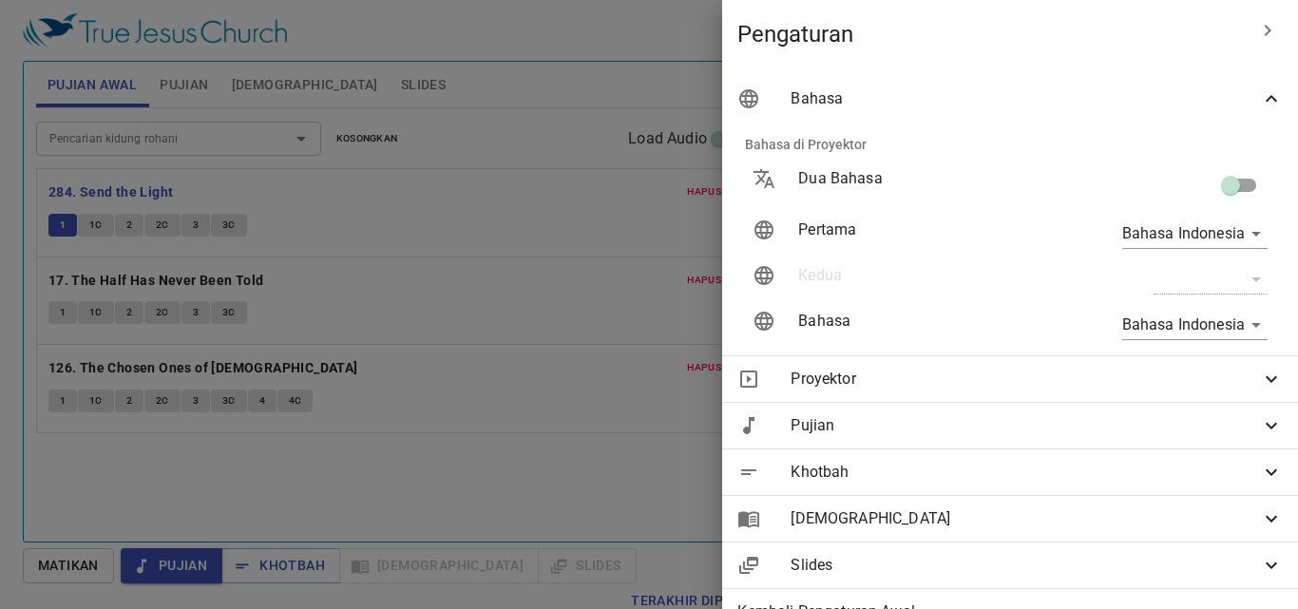
click at [1265, 27] on icon "button" at bounding box center [1268, 30] width 7 height 11
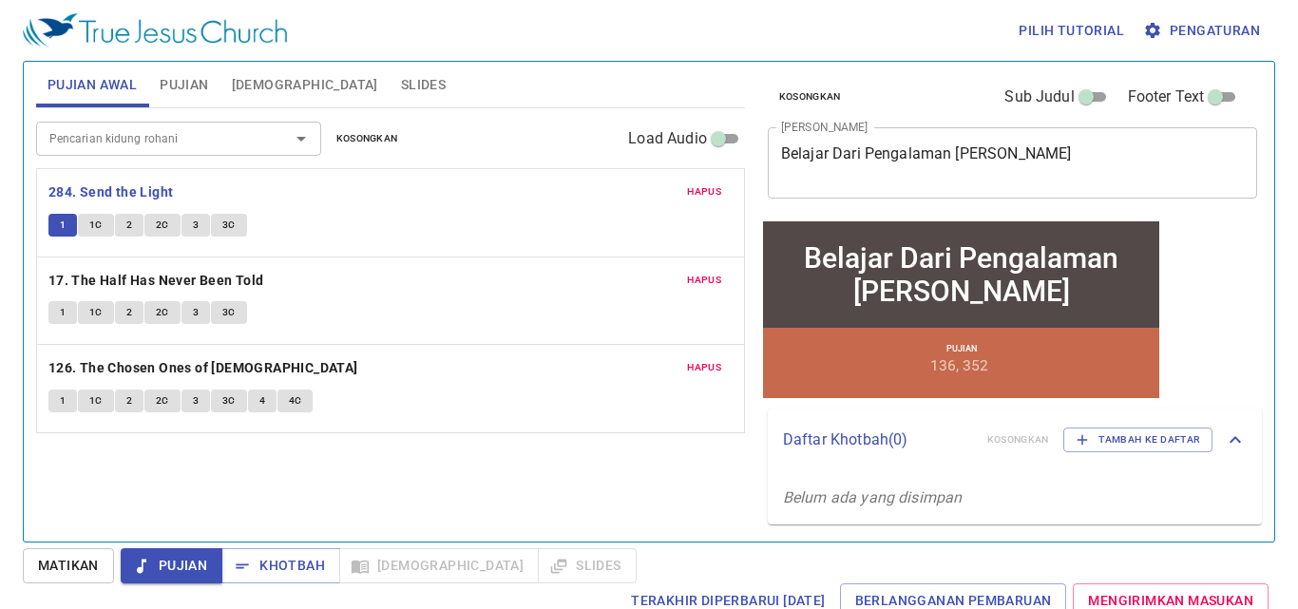
click at [92, 225] on span "1C" at bounding box center [95, 225] width 13 height 17
click at [130, 230] on span "2" at bounding box center [129, 225] width 6 height 17
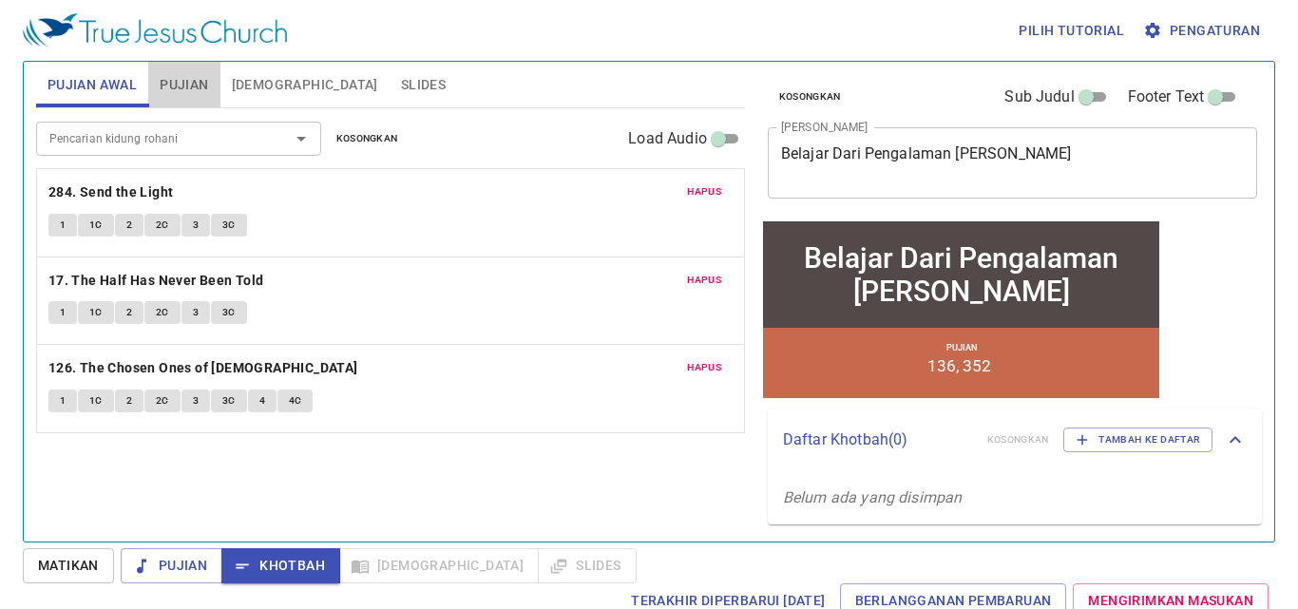
click at [190, 76] on span "Pujian" at bounding box center [184, 85] width 48 height 24
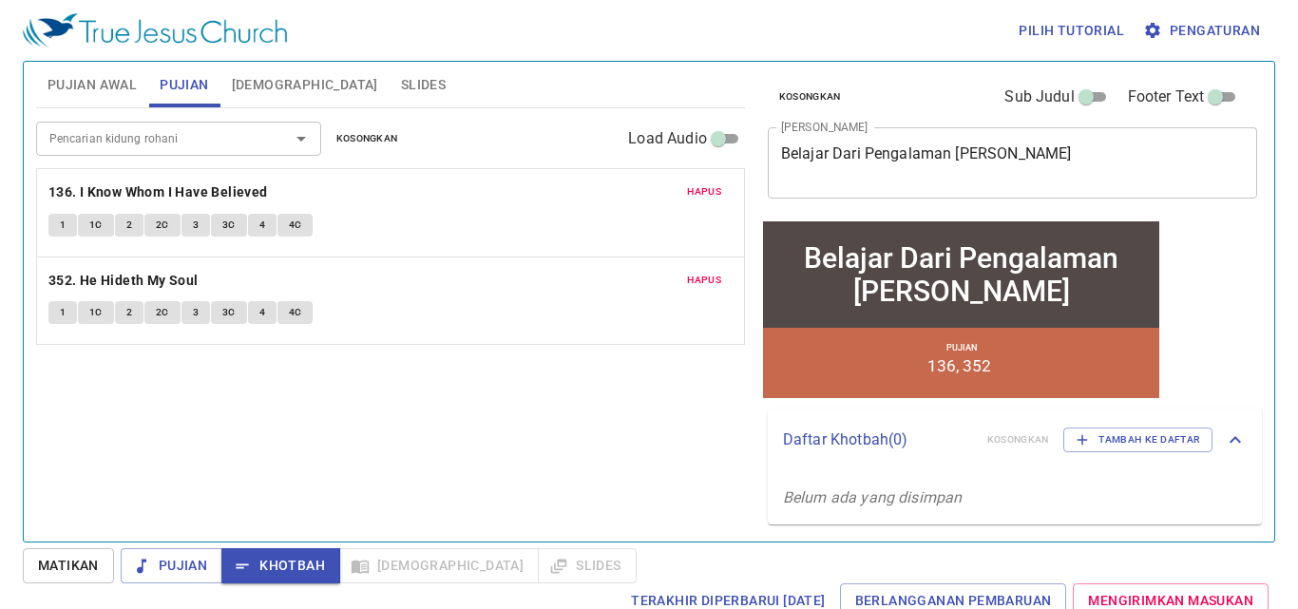
click at [57, 225] on button "1" at bounding box center [62, 225] width 29 height 23
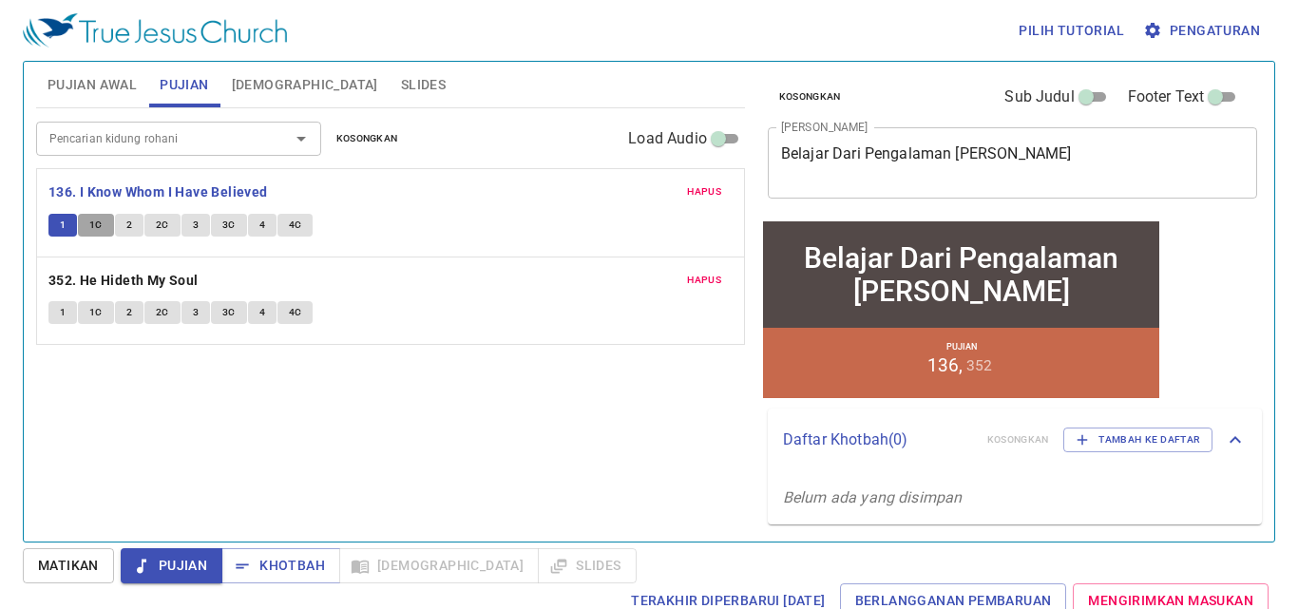
click at [97, 230] on span "1C" at bounding box center [95, 225] width 13 height 17
click at [131, 233] on span "2" at bounding box center [129, 225] width 6 height 17
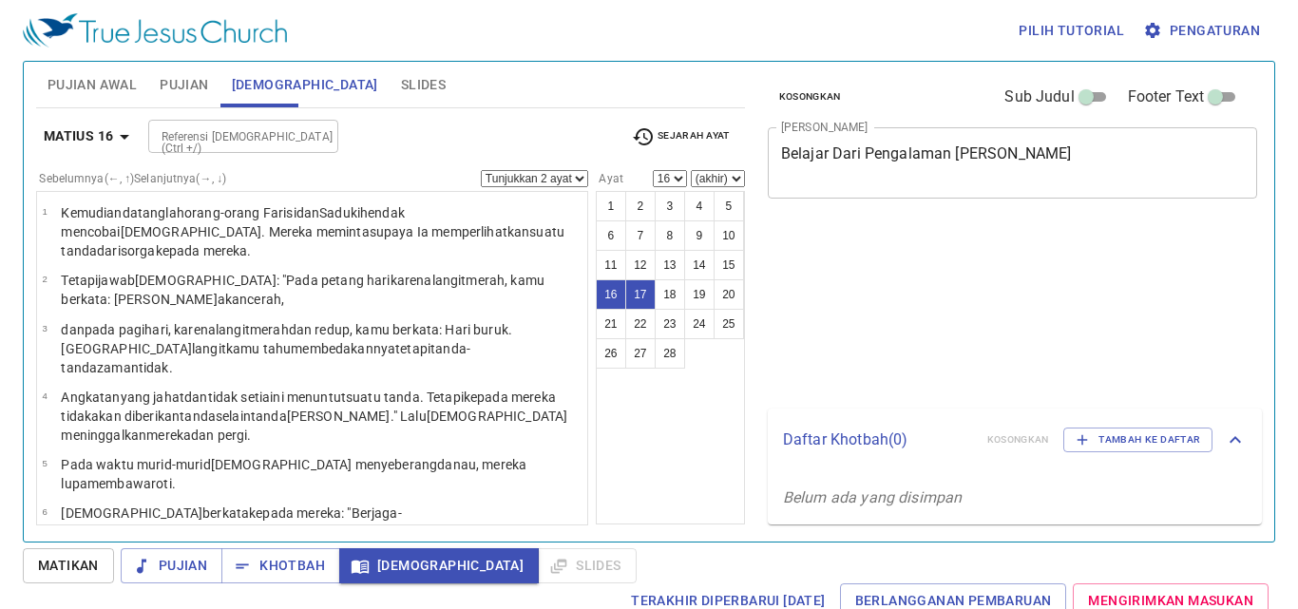
select select "2"
select select "16"
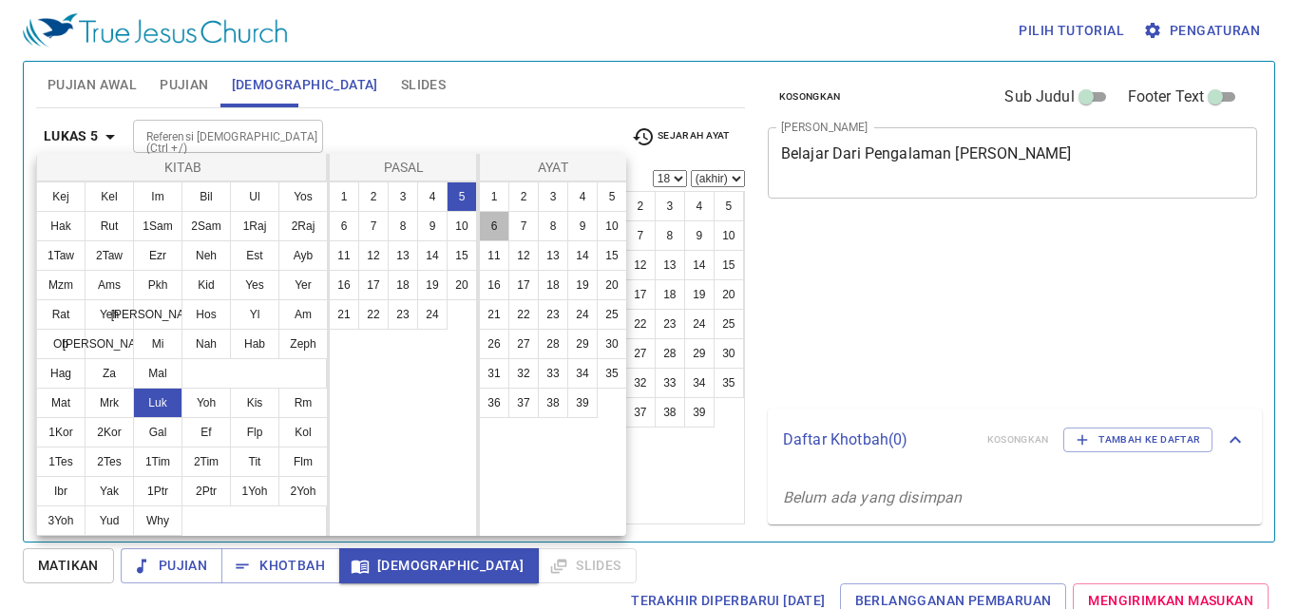
click at [501, 224] on button "6" at bounding box center [494, 226] width 30 height 30
select select "6"
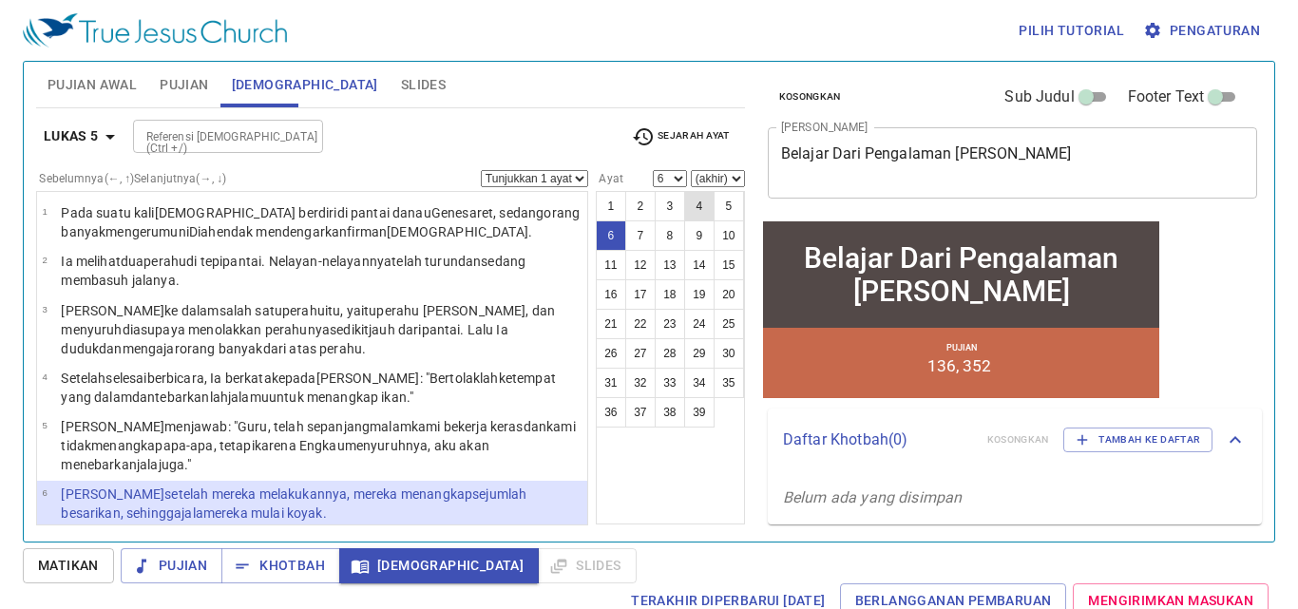
scroll to position [147, 0]
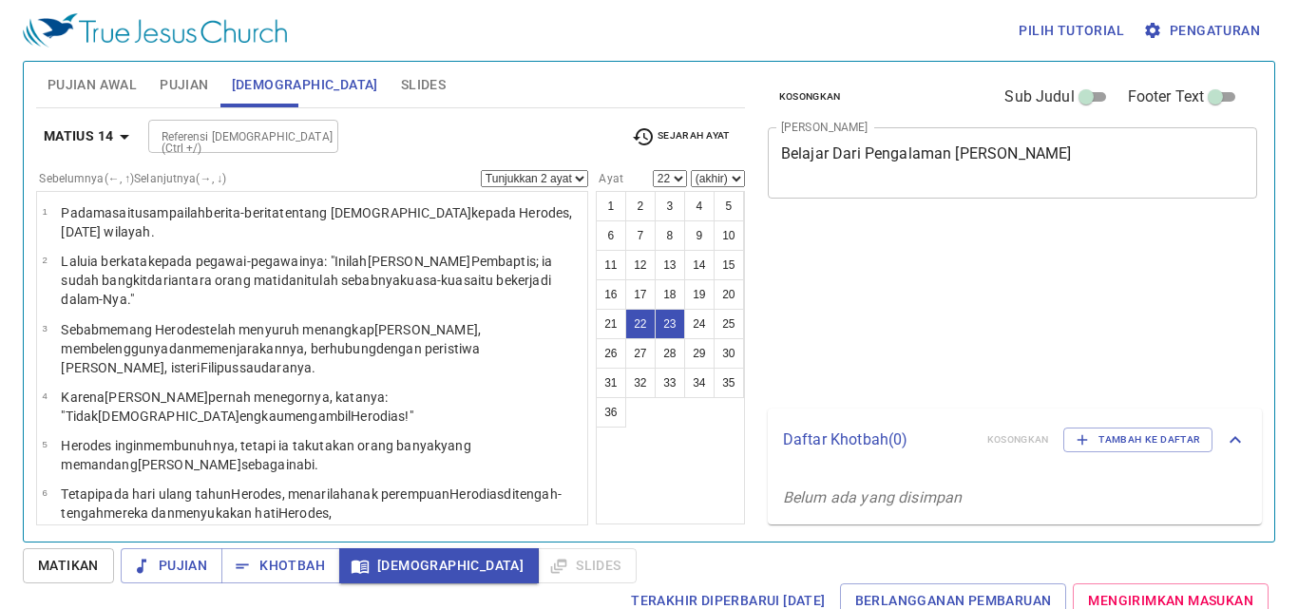
select select "2"
select select "22"
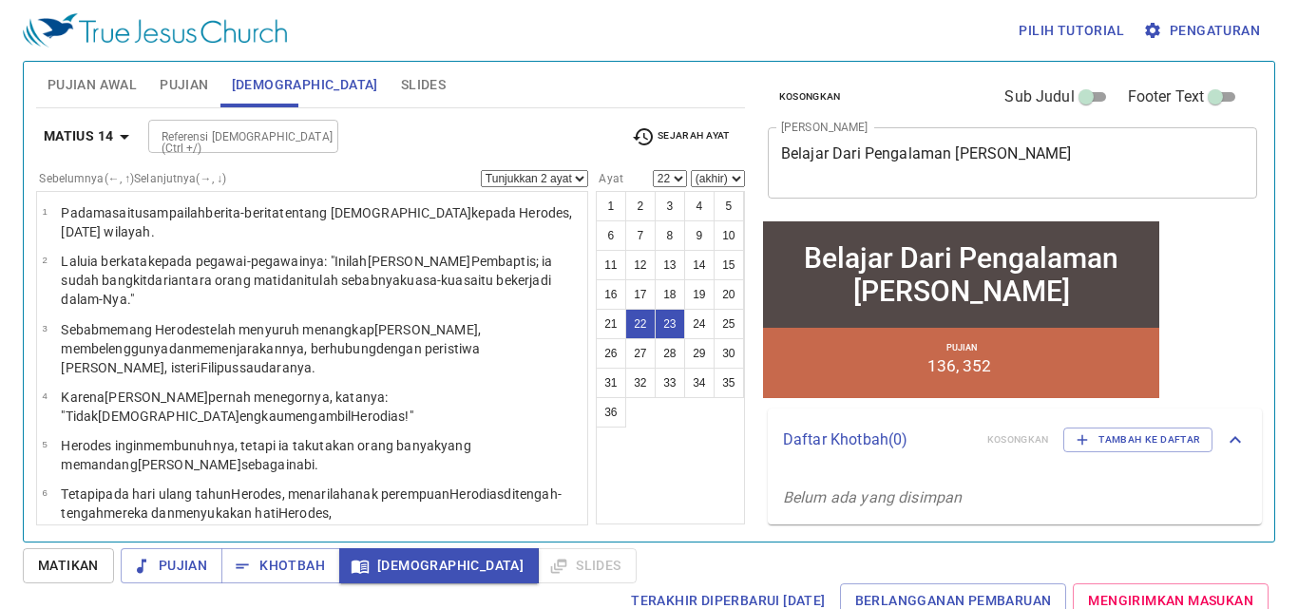
scroll to position [1059, 0]
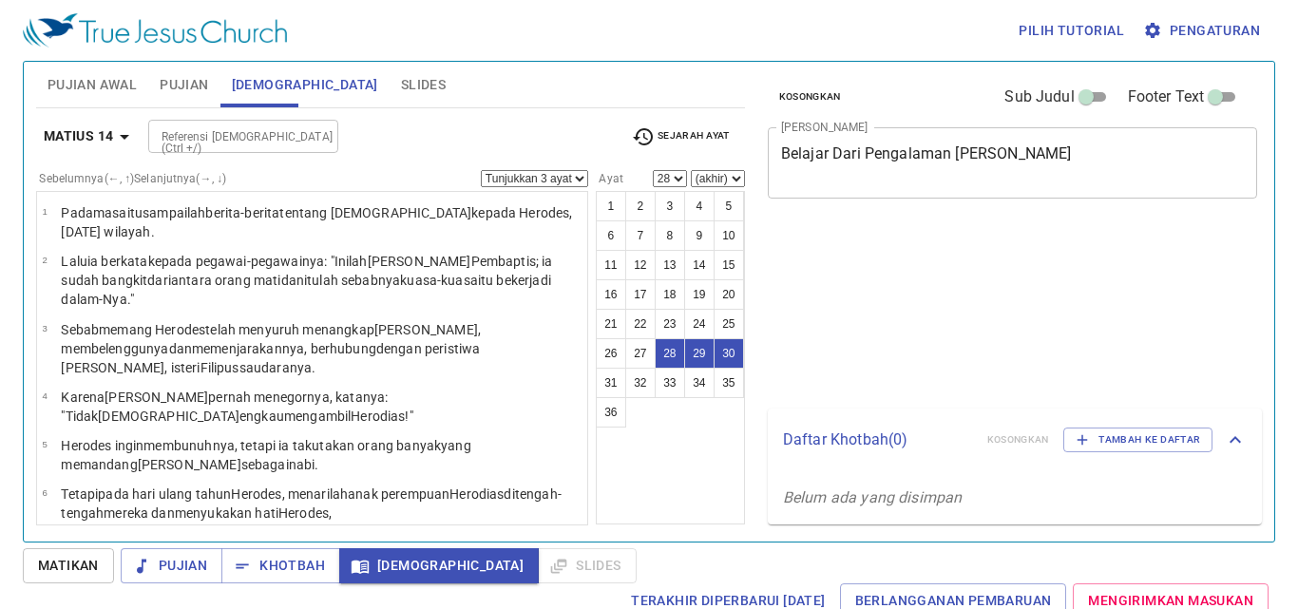
select select "3"
select select "28"
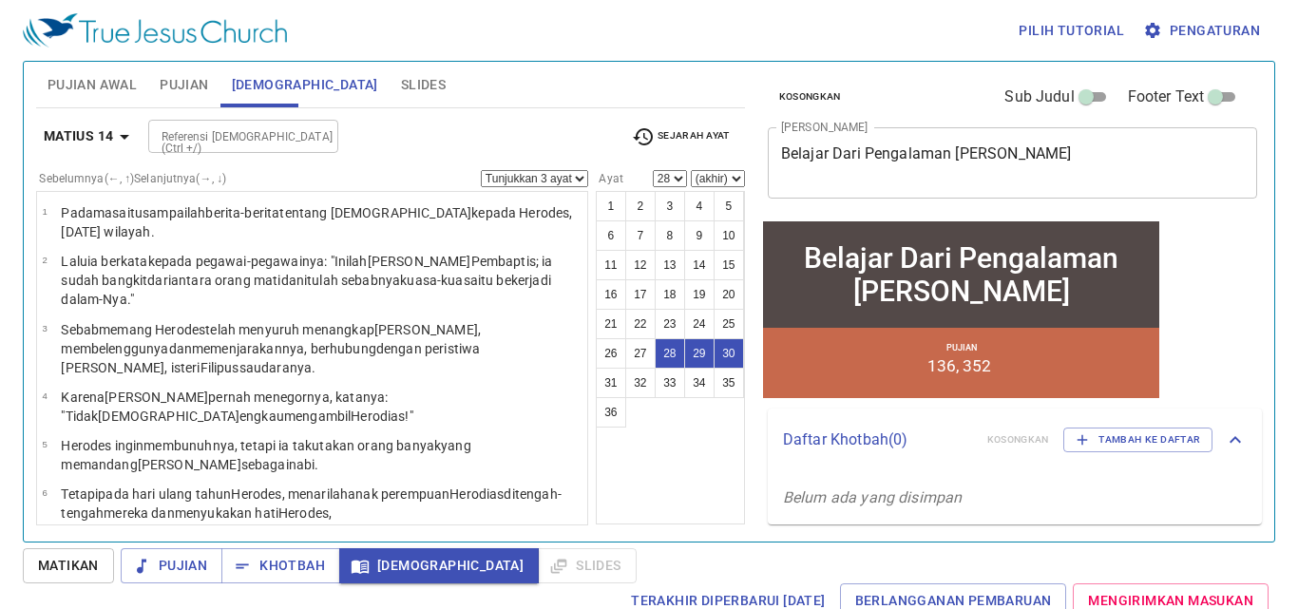
scroll to position [1249, 0]
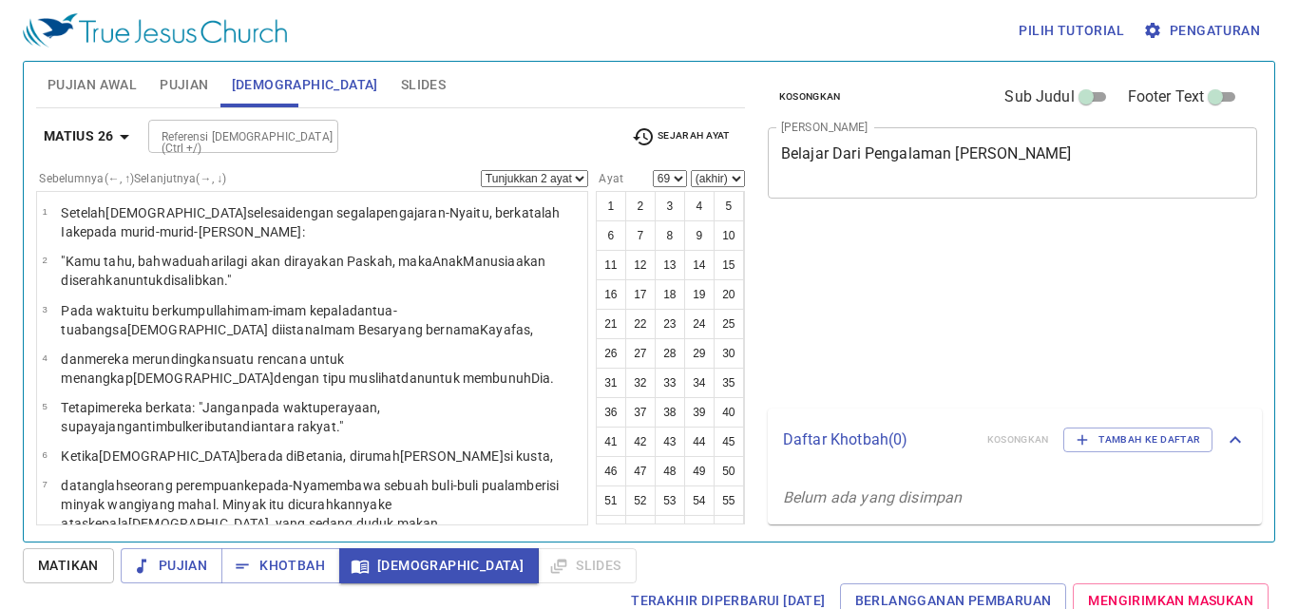
select select "2"
select select "69"
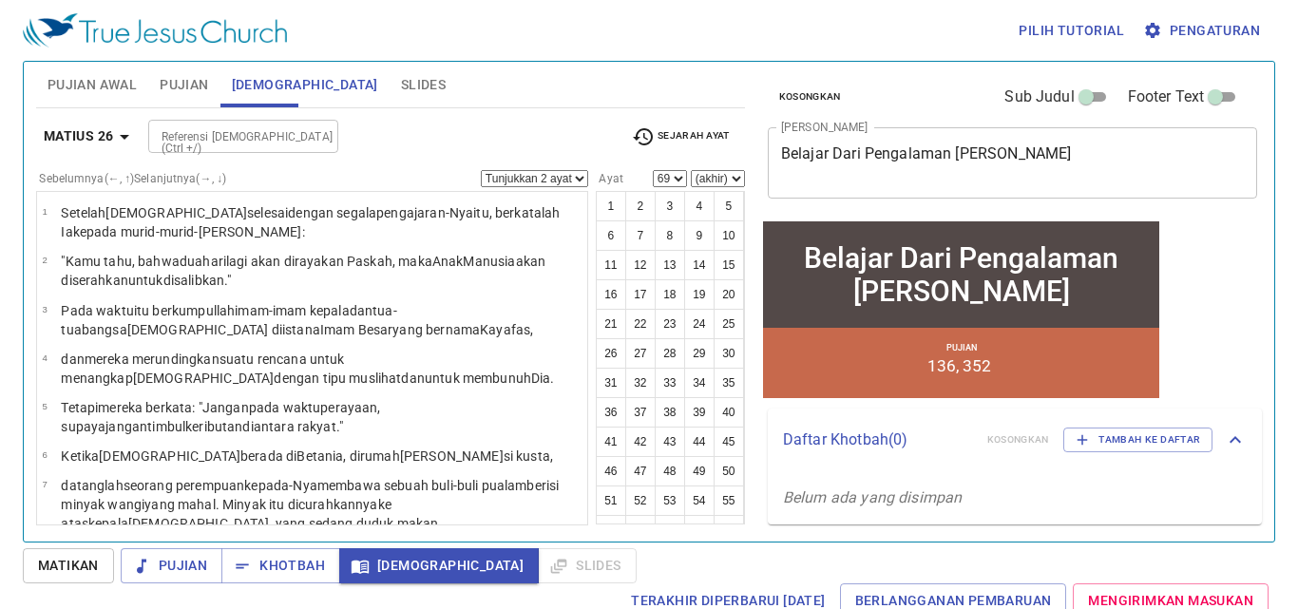
scroll to position [3507, 0]
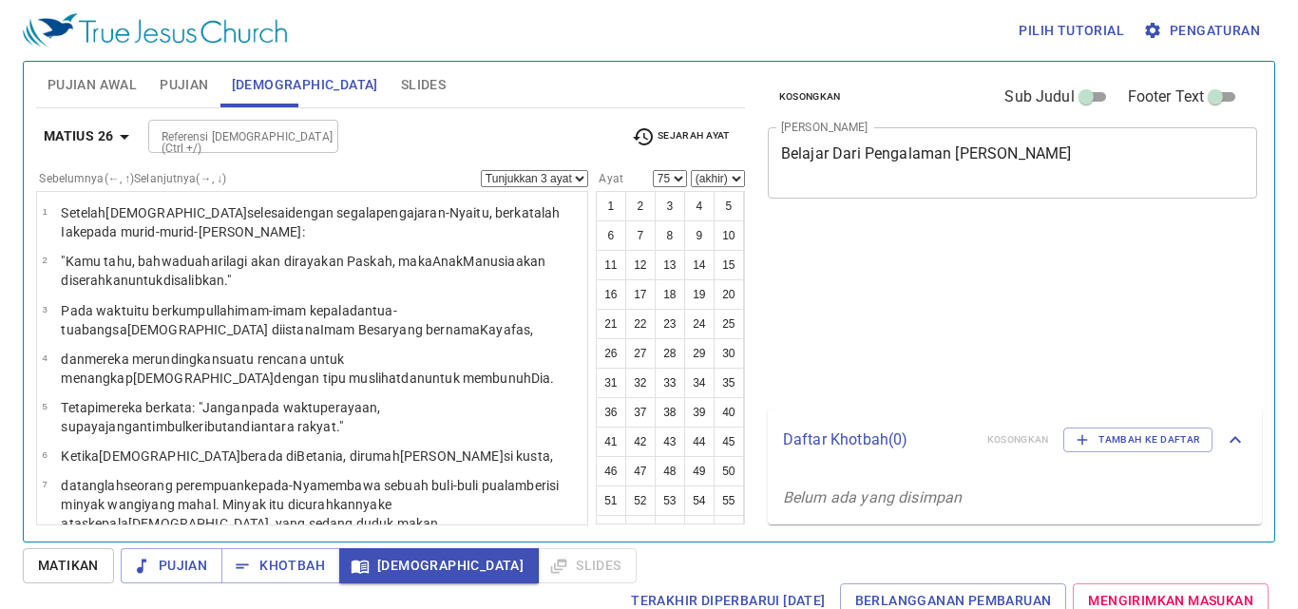
select select "3"
select select "75"
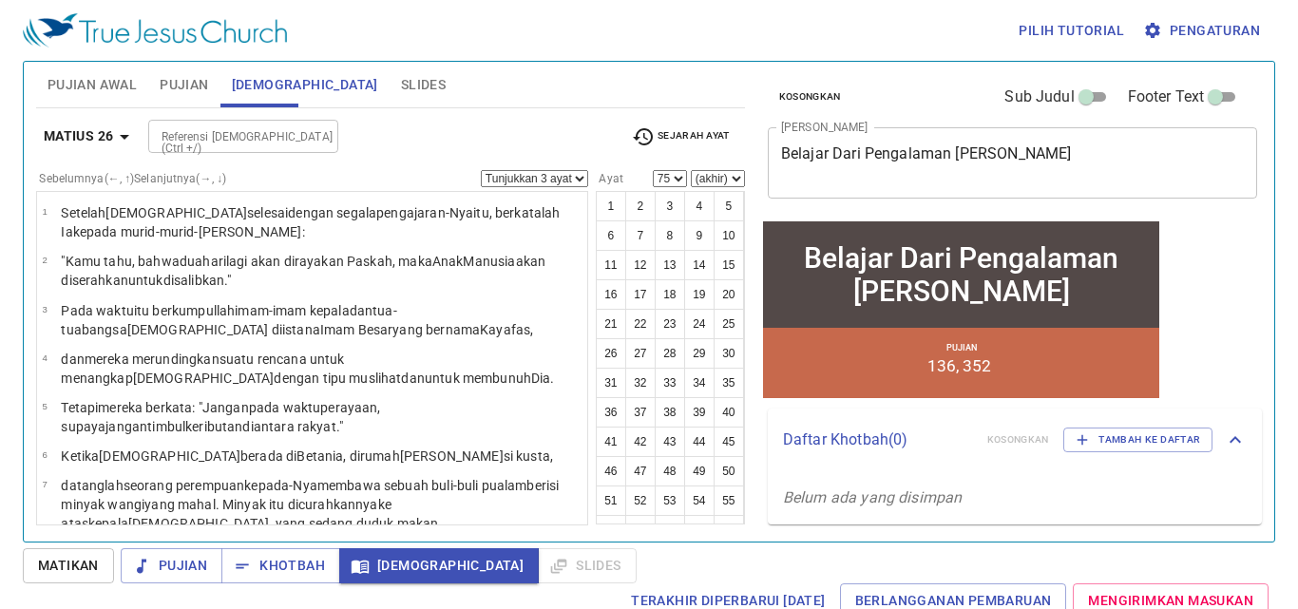
scroll to position [228, 0]
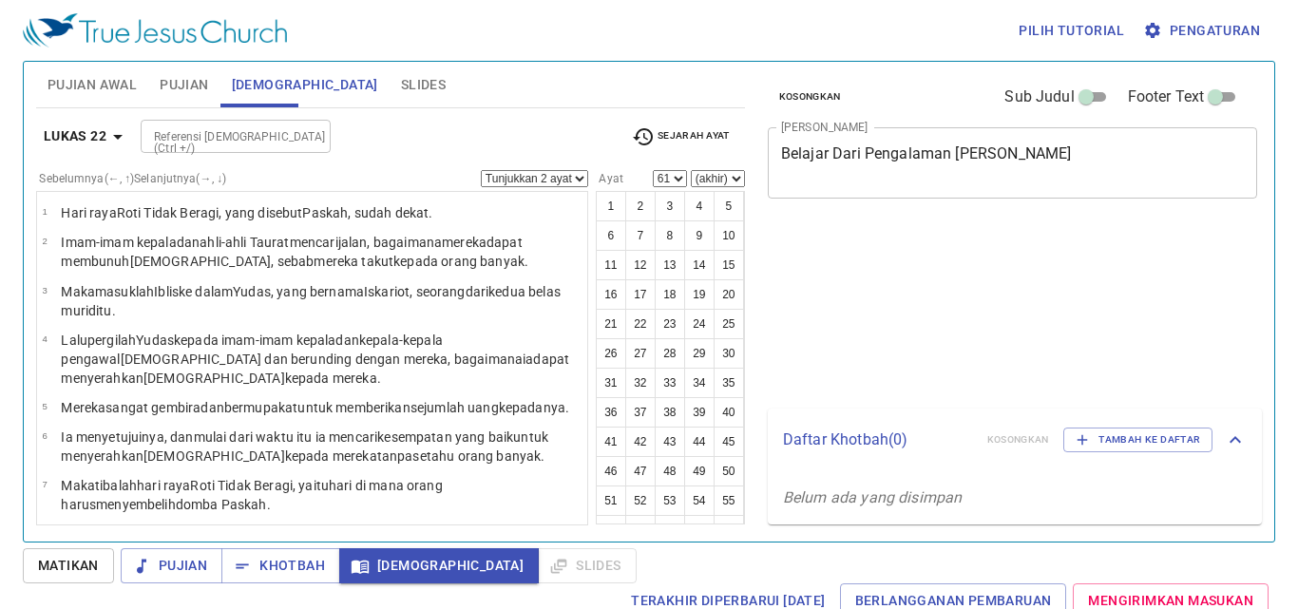
select select "2"
select select "61"
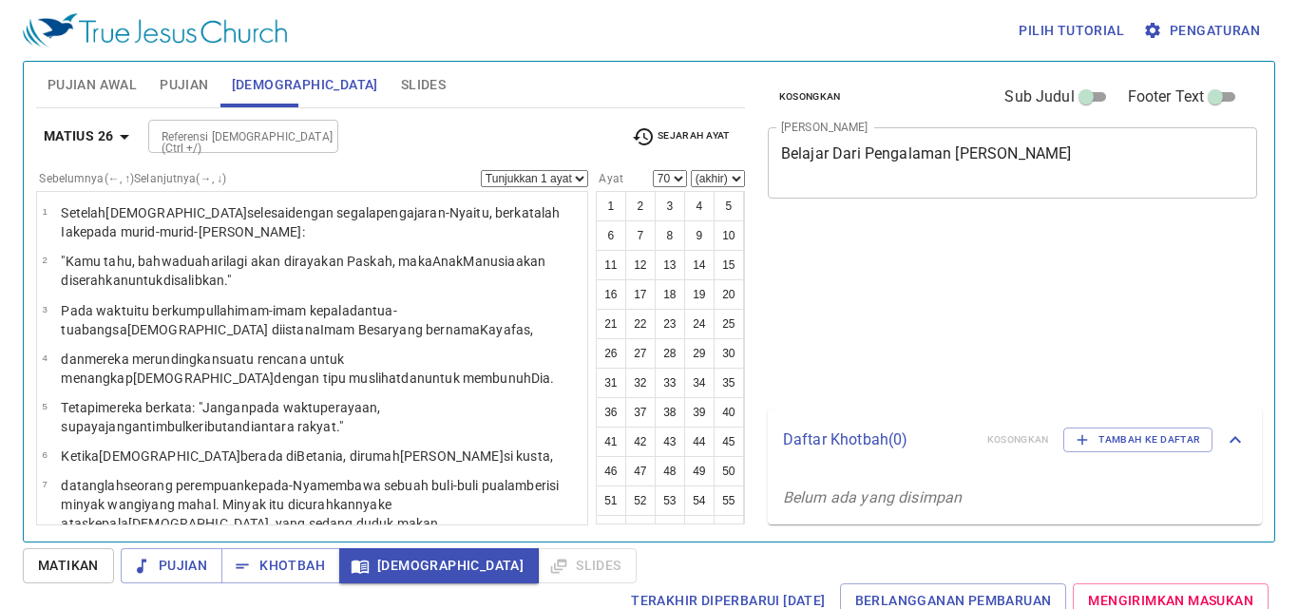
select select "70"
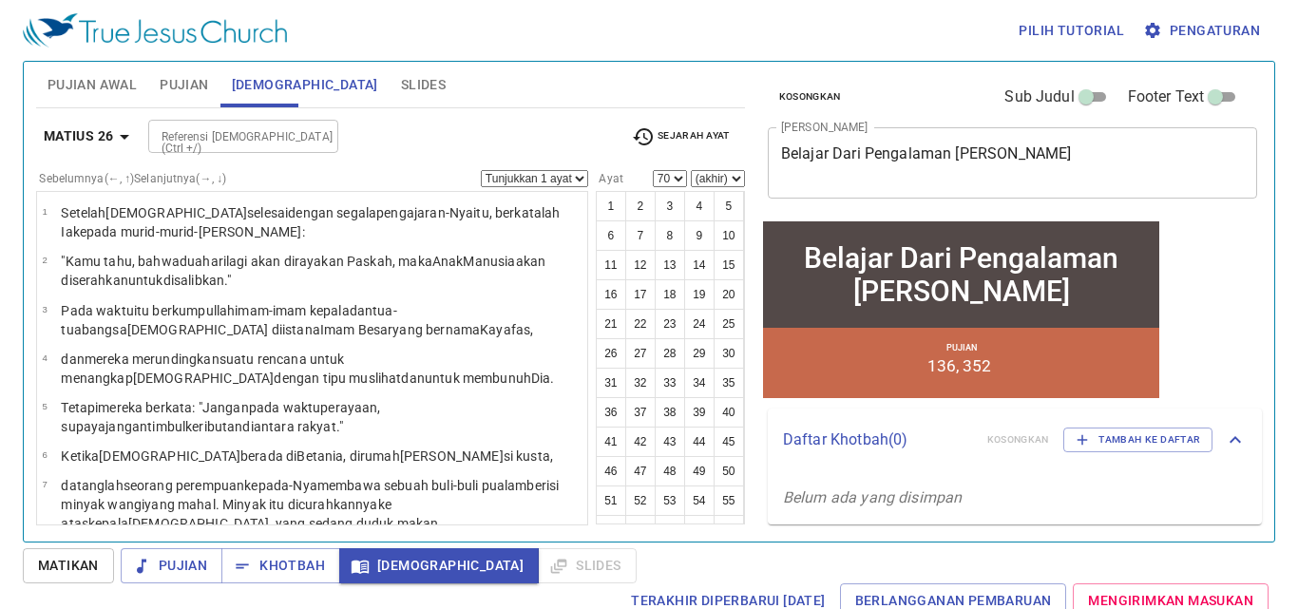
scroll to position [3412, 0]
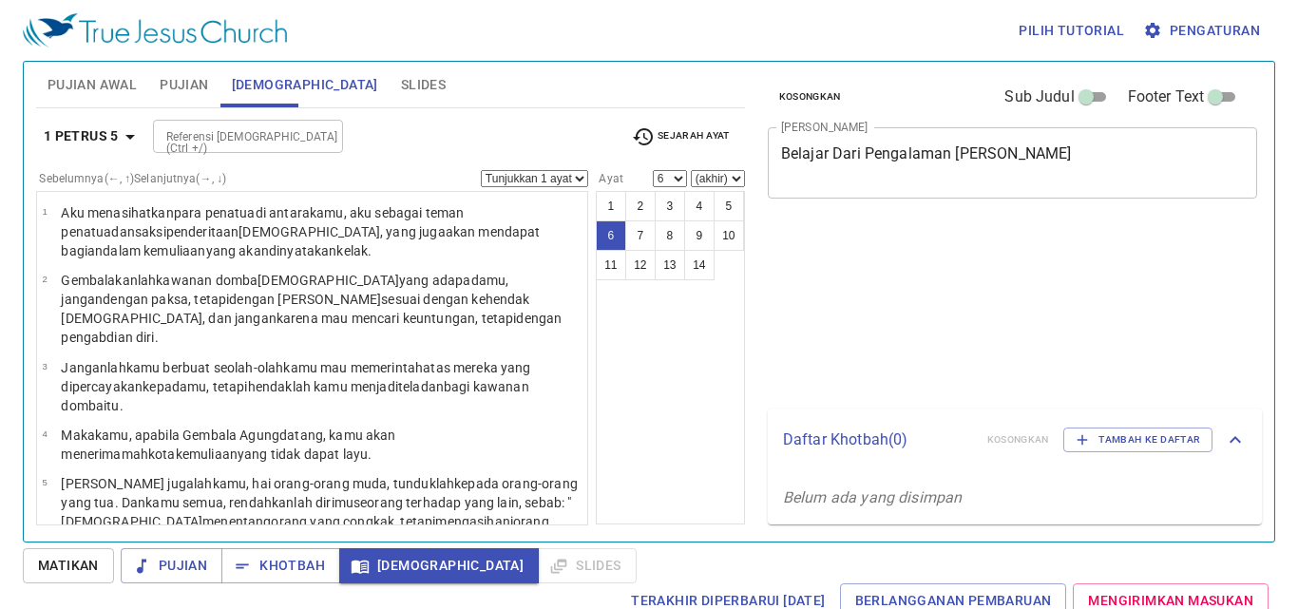
select select "6"
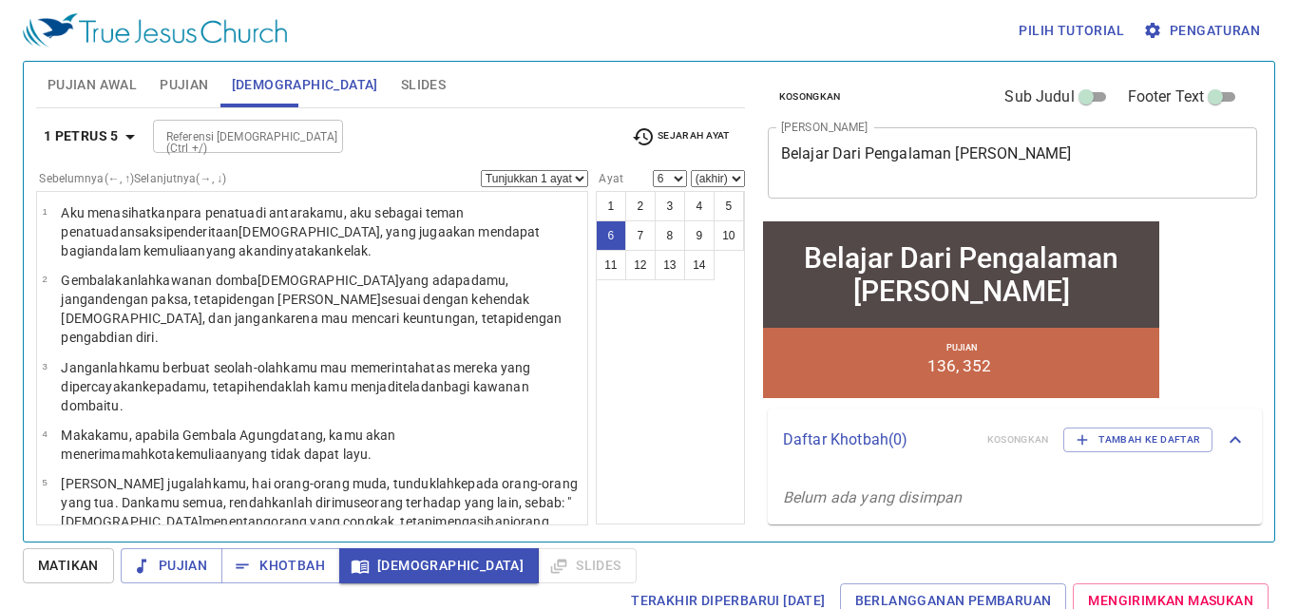
scroll to position [185, 0]
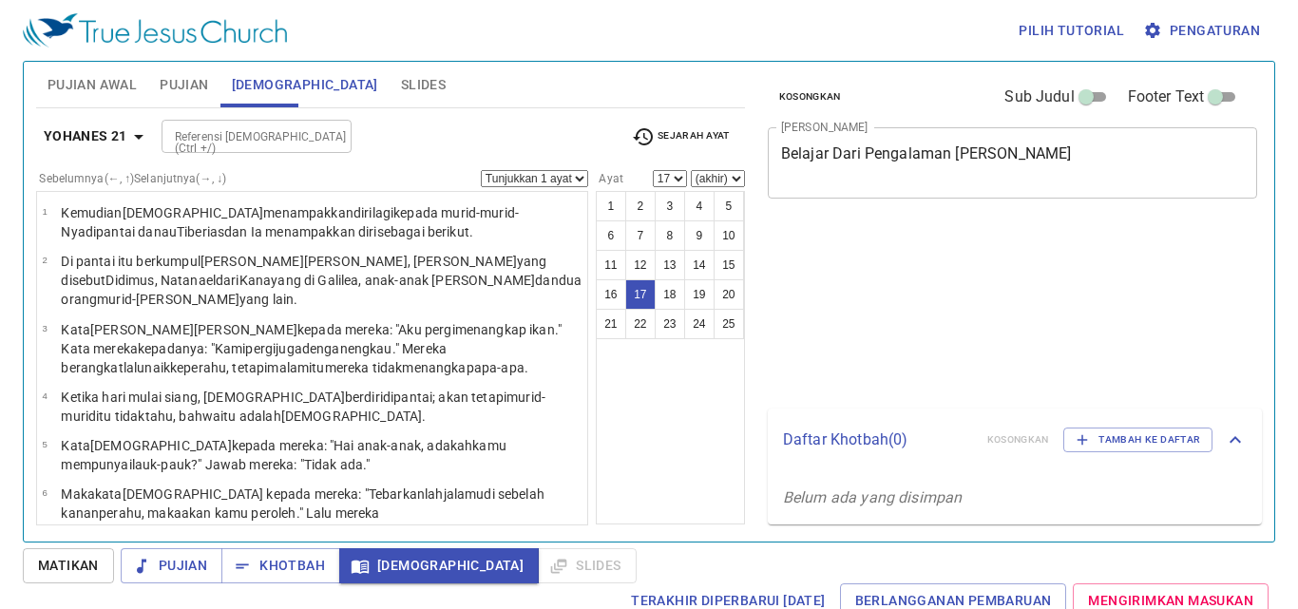
select select "17"
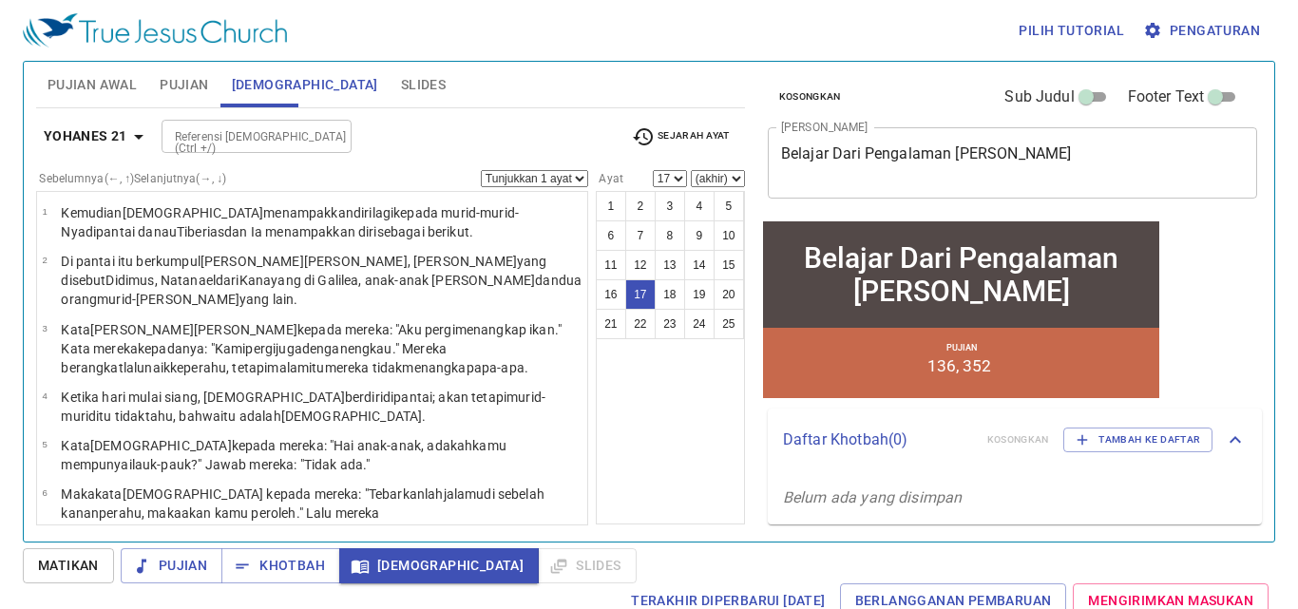
scroll to position [813, 0]
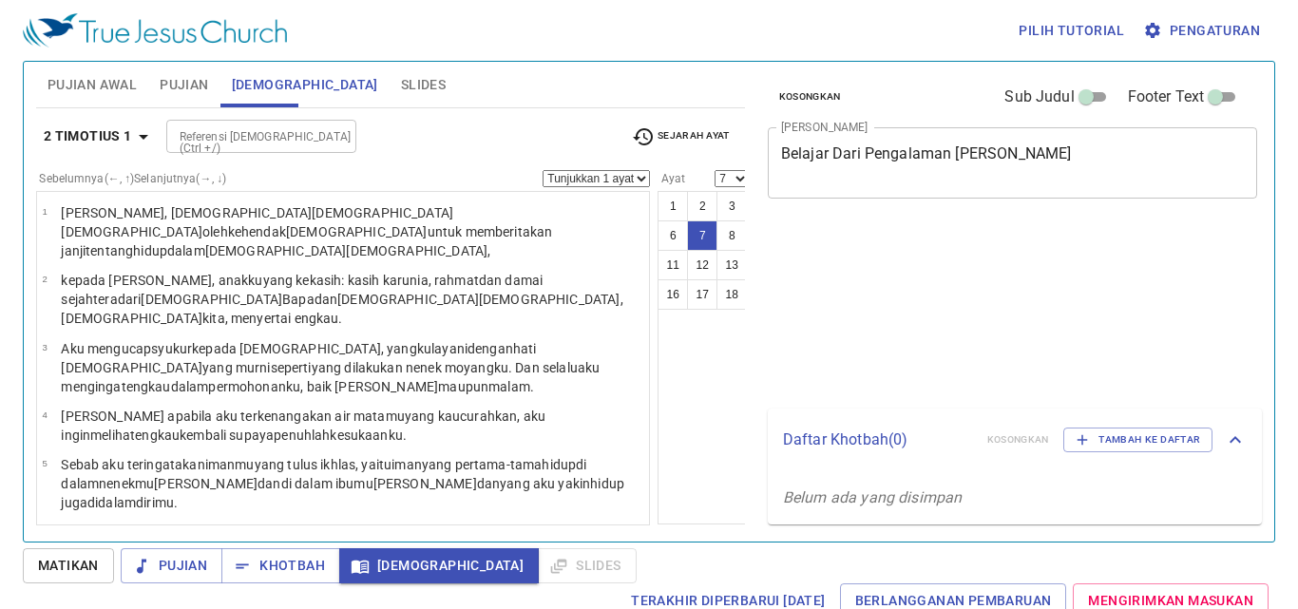
select select "7"
